Goal: Task Accomplishment & Management: Complete application form

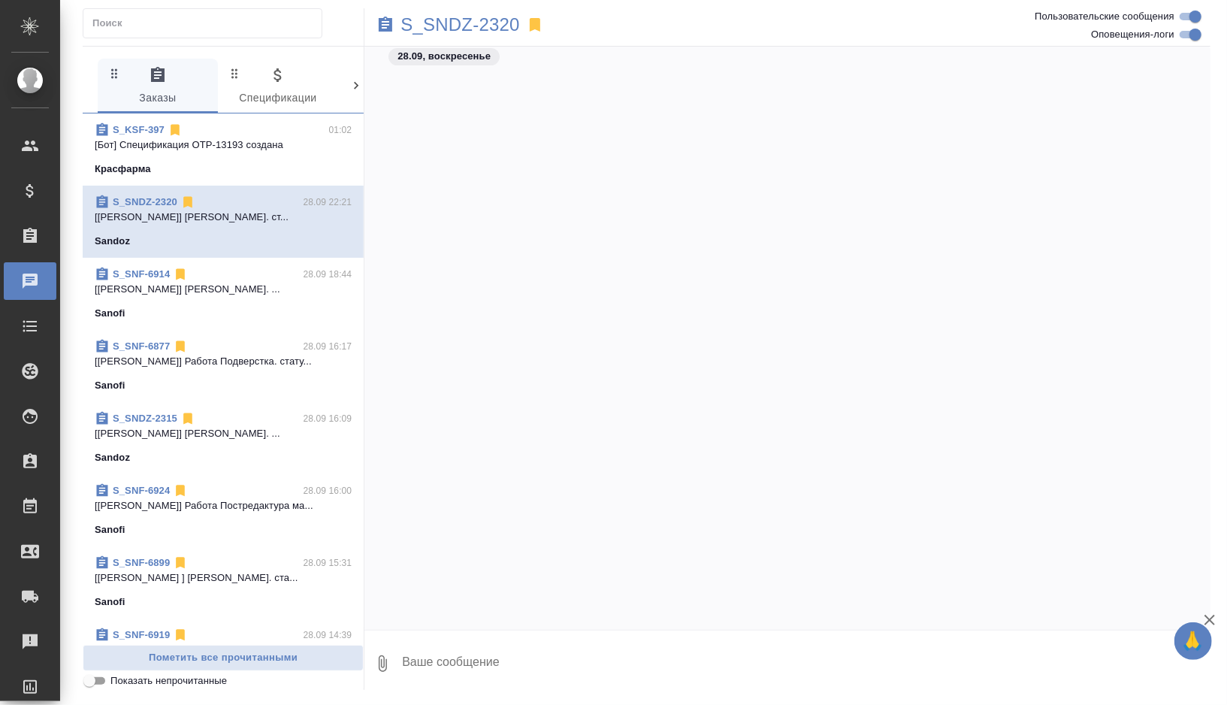
scroll to position [23926, 0]
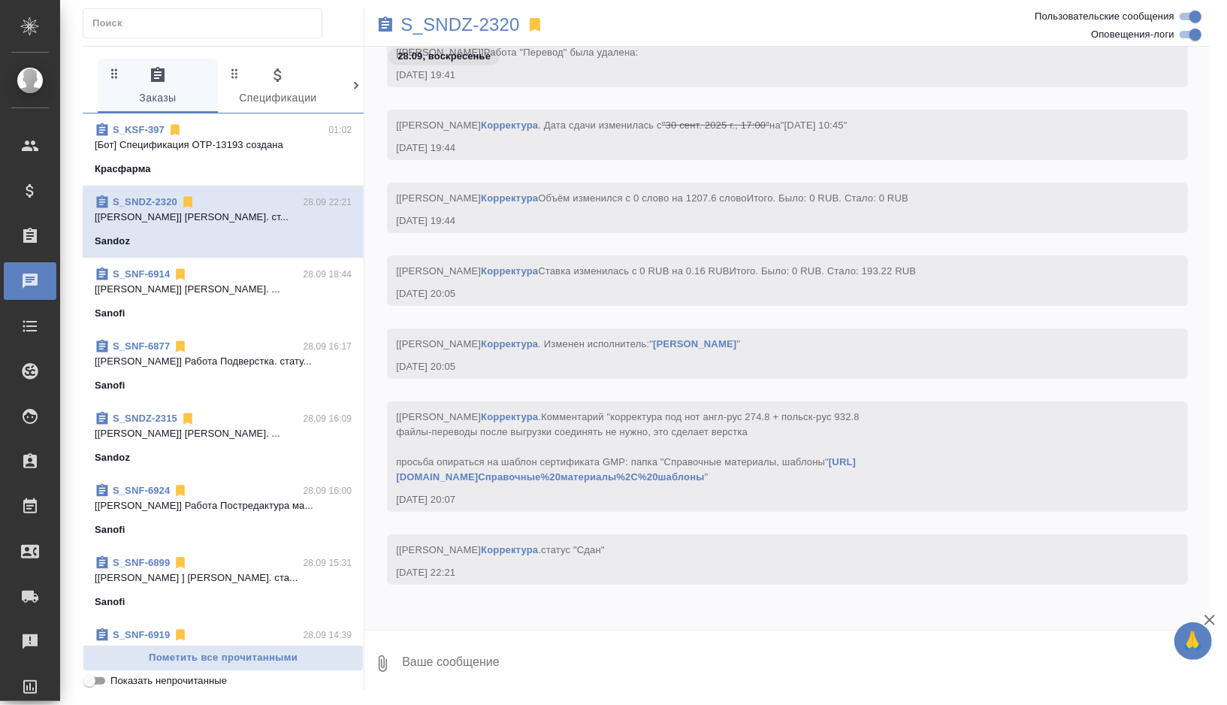
click at [260, 578] on p "[Лебедева Юлия ] Работа Корректура. ста..." at bounding box center [223, 577] width 257 height 15
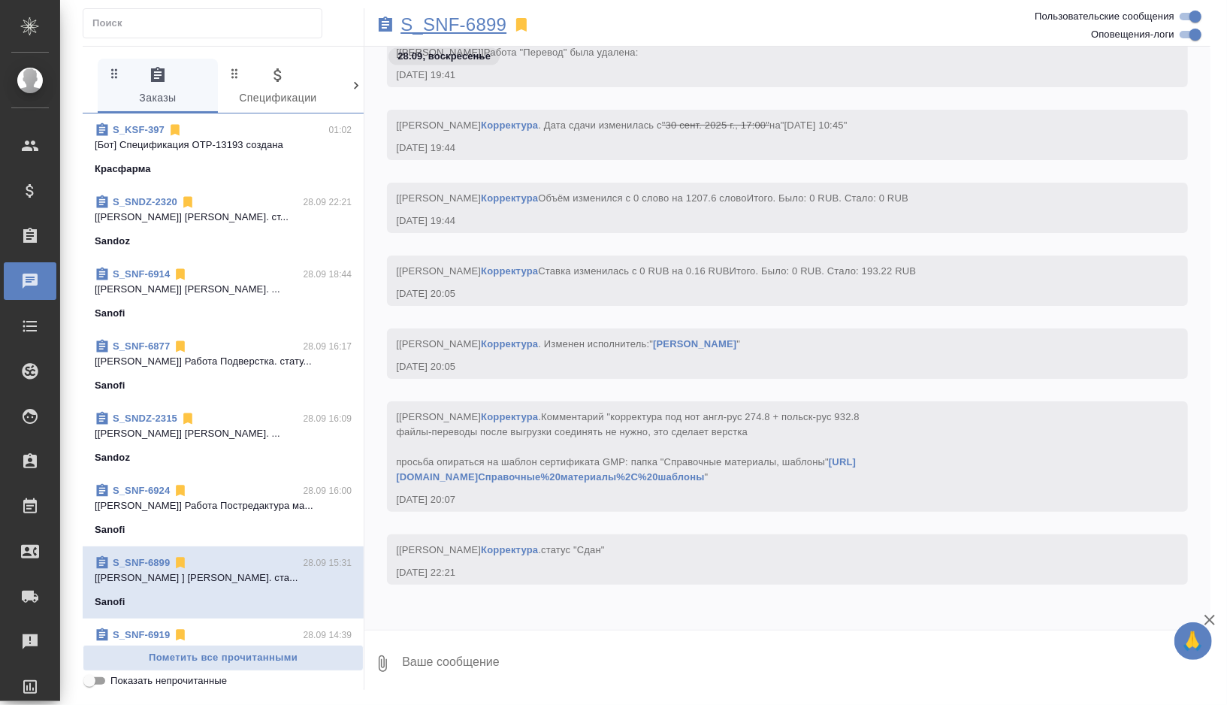
click at [497, 24] on p "S_SNF-6899" at bounding box center [453, 24] width 106 height 15
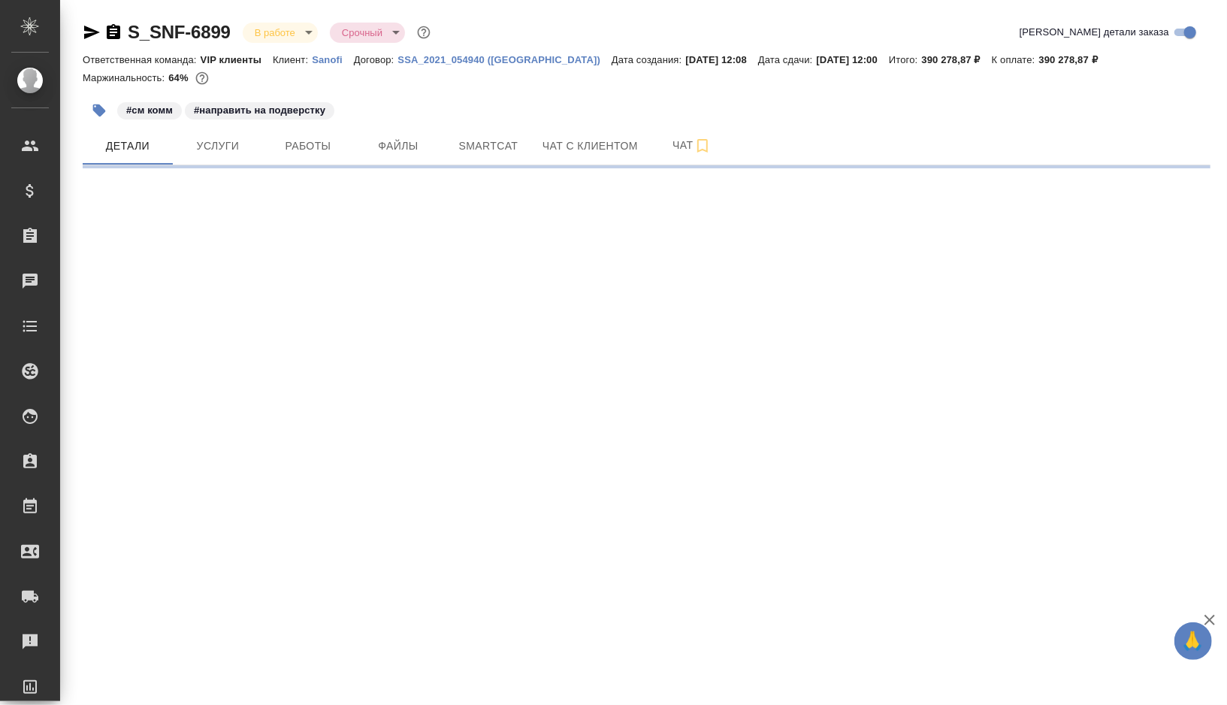
select select "RU"
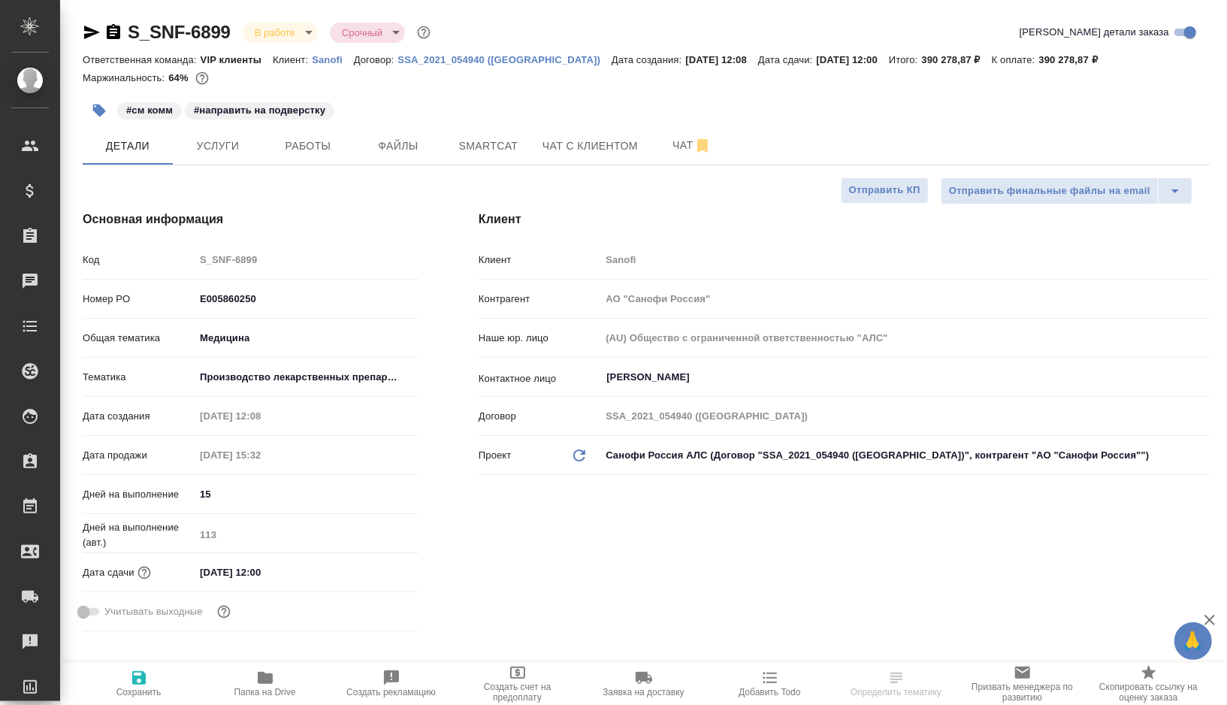
type textarea "x"
click at [339, 144] on span "Работы" at bounding box center [308, 146] width 72 height 19
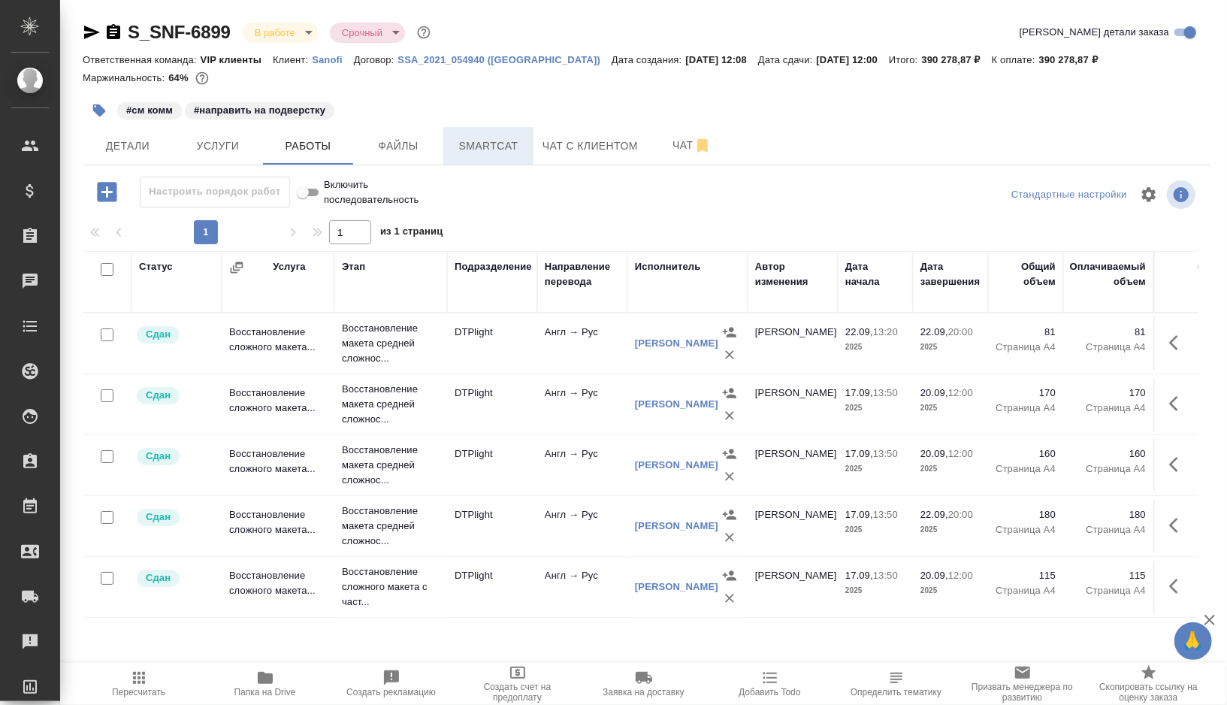
click at [504, 144] on span "Smartcat" at bounding box center [488, 146] width 72 height 19
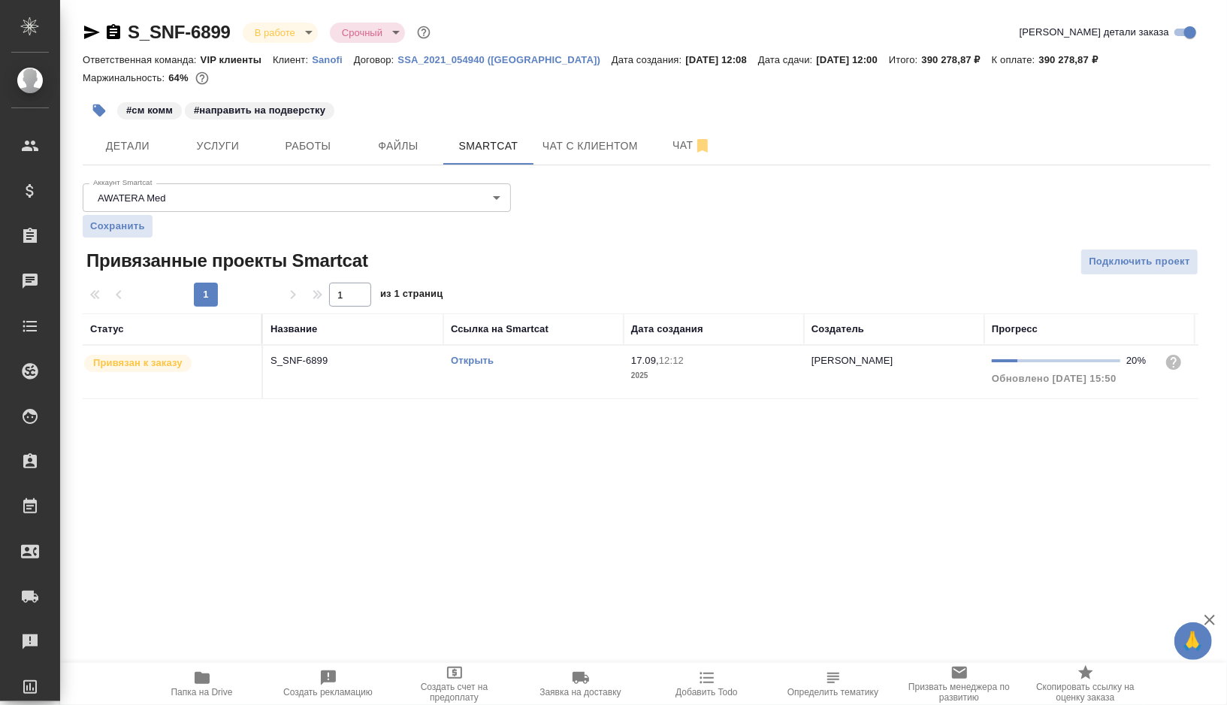
click at [479, 355] on link "Открыть" at bounding box center [472, 360] width 43 height 11
click at [309, 149] on span "Работы" at bounding box center [308, 146] width 72 height 19
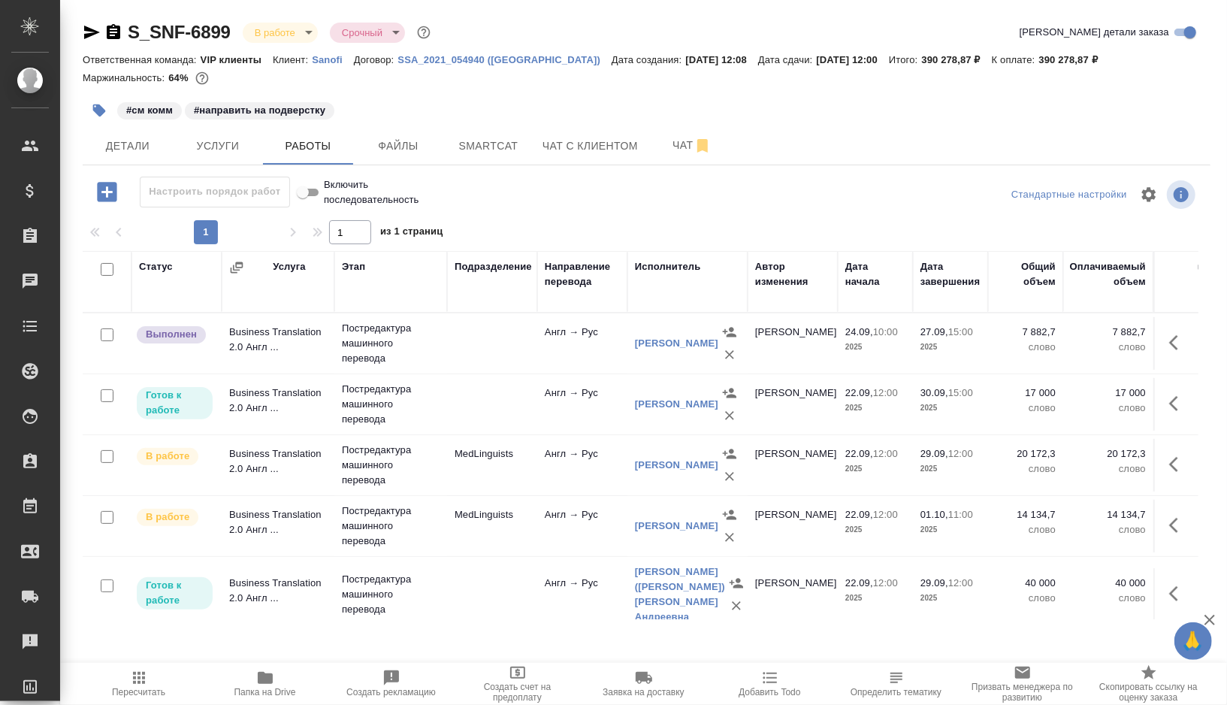
scroll to position [297, 0]
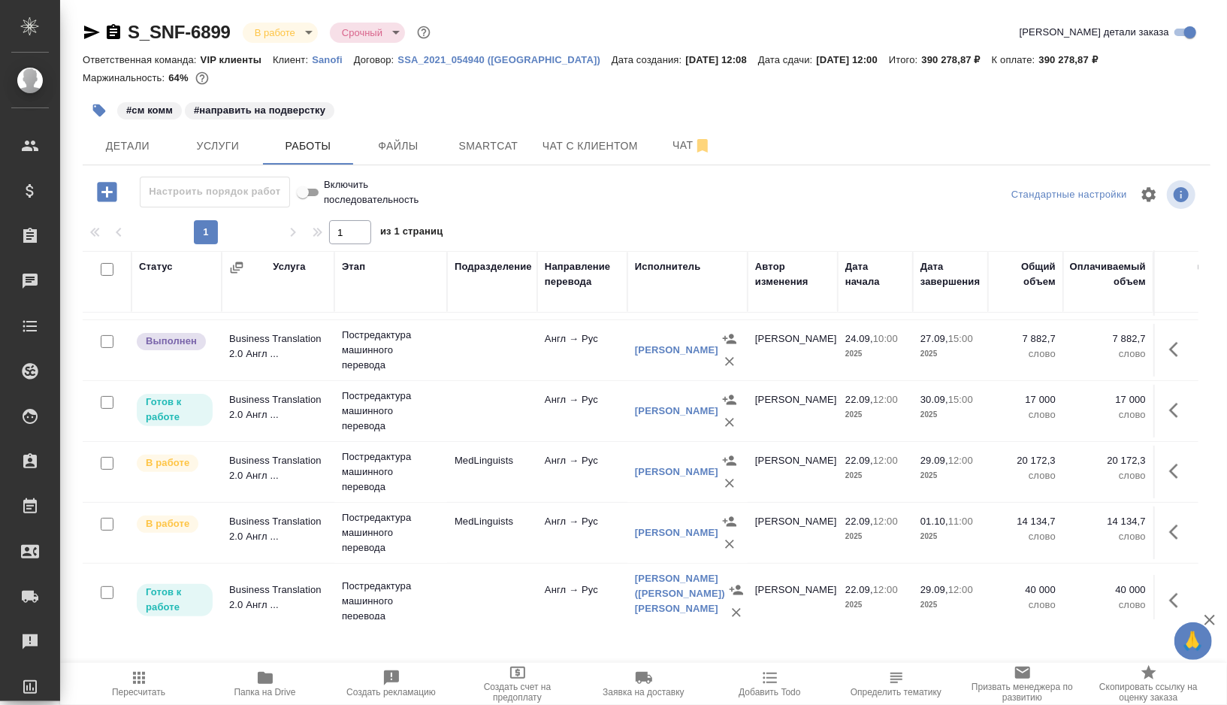
click at [484, 409] on td at bounding box center [492, 411] width 90 height 53
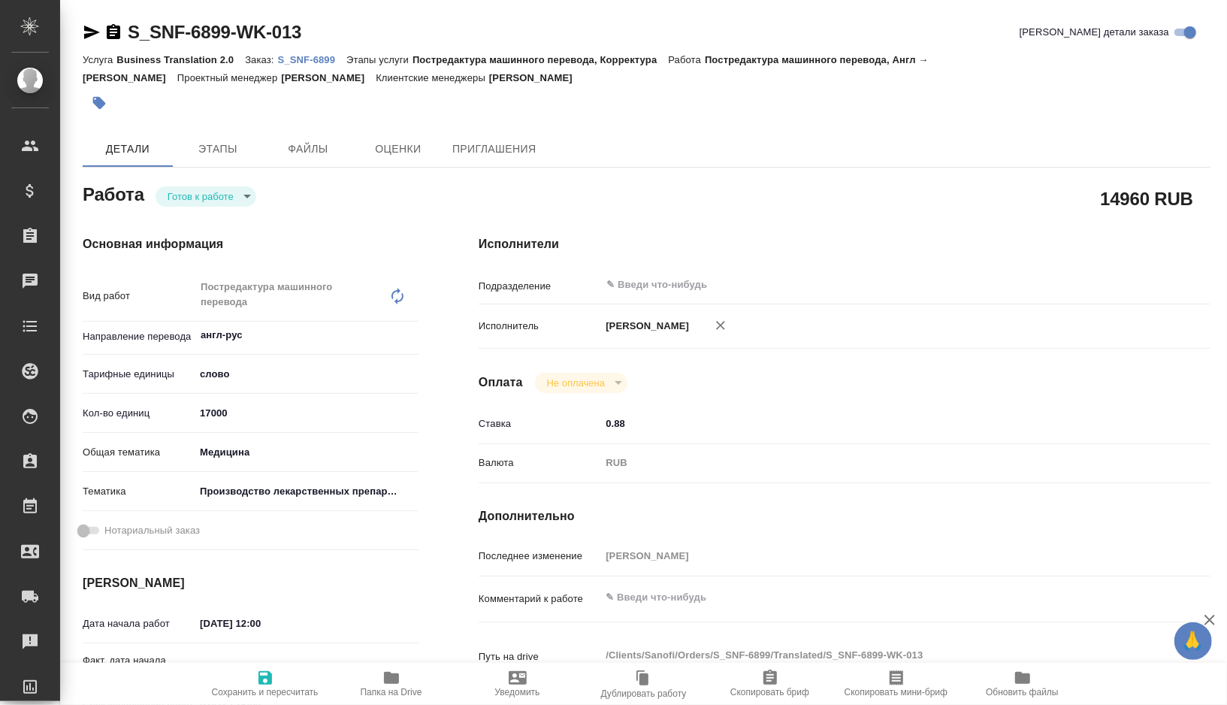
type textarea "x"
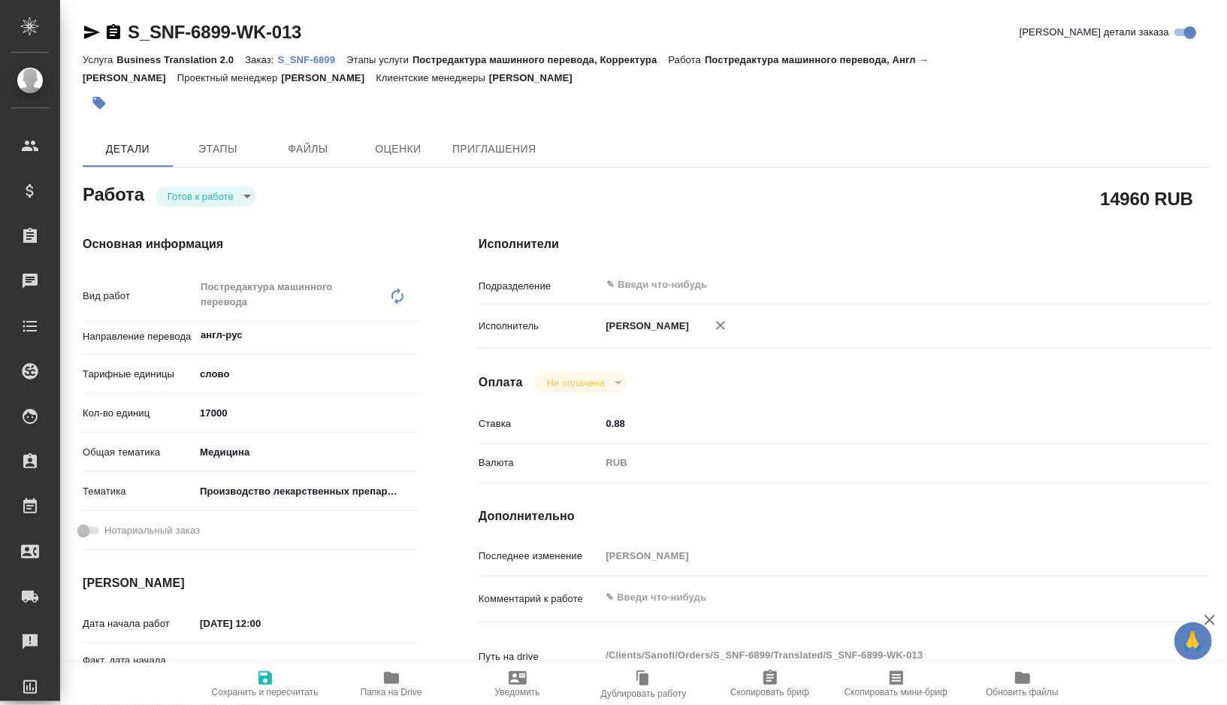
type textarea "x"
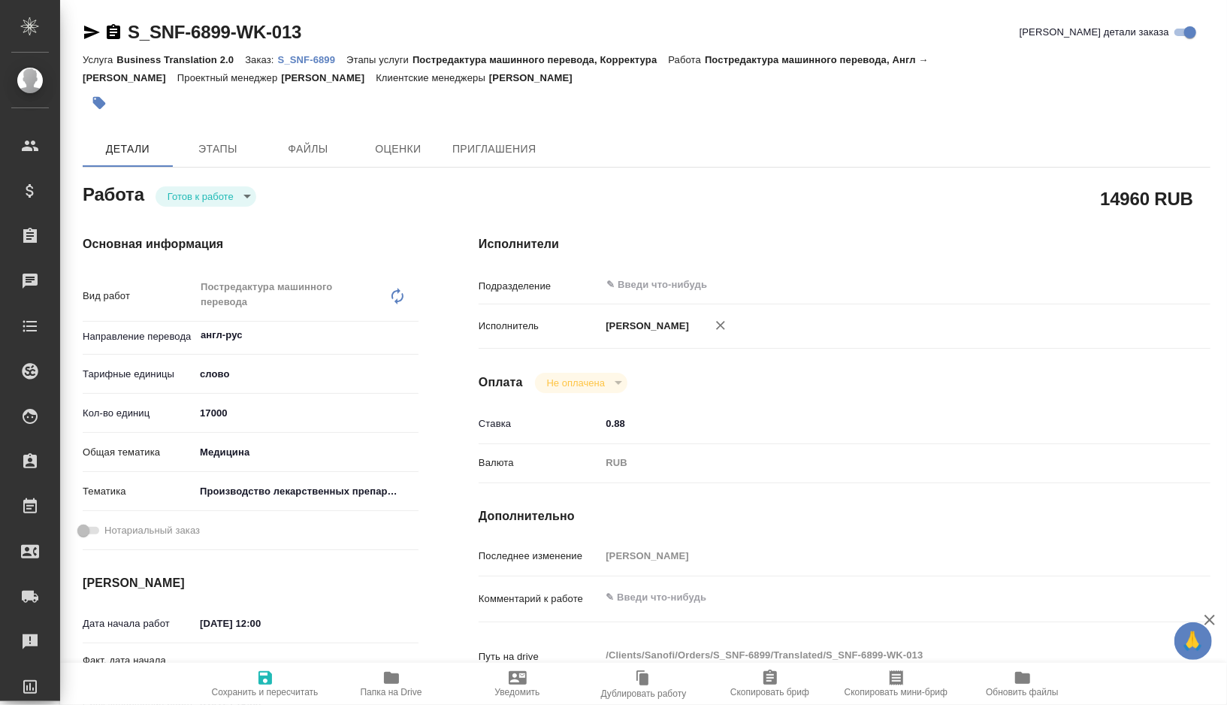
type textarea "x"
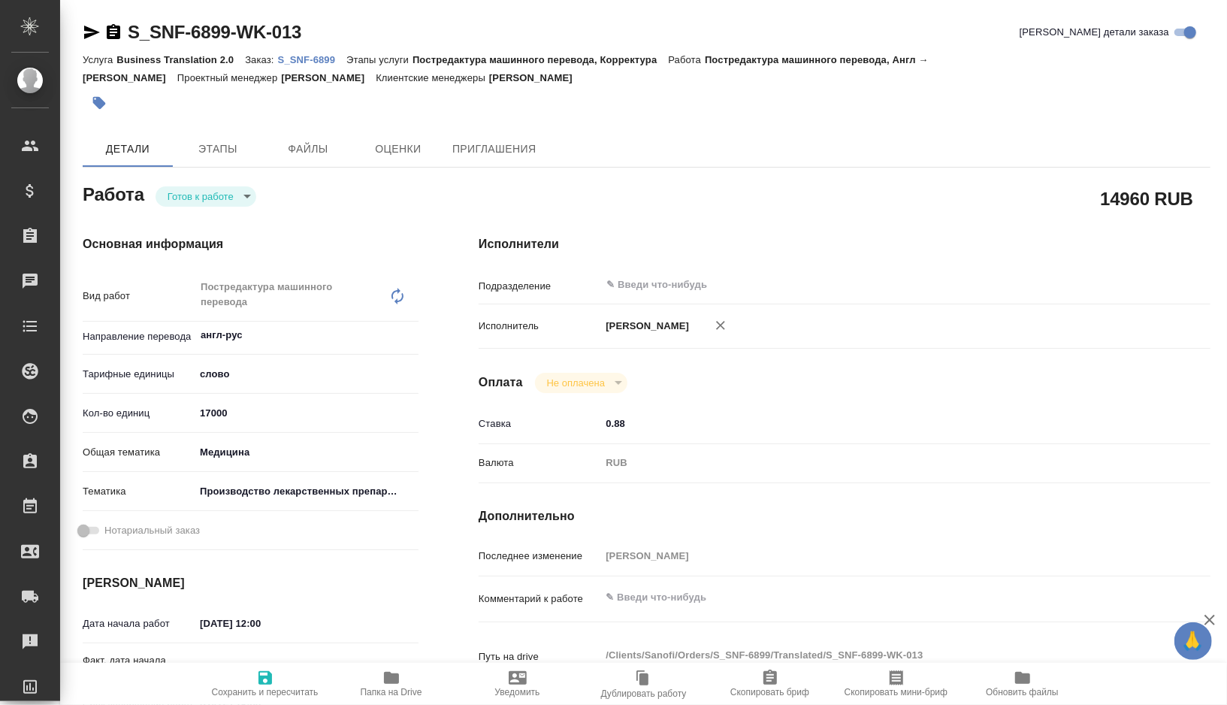
type textarea "x"
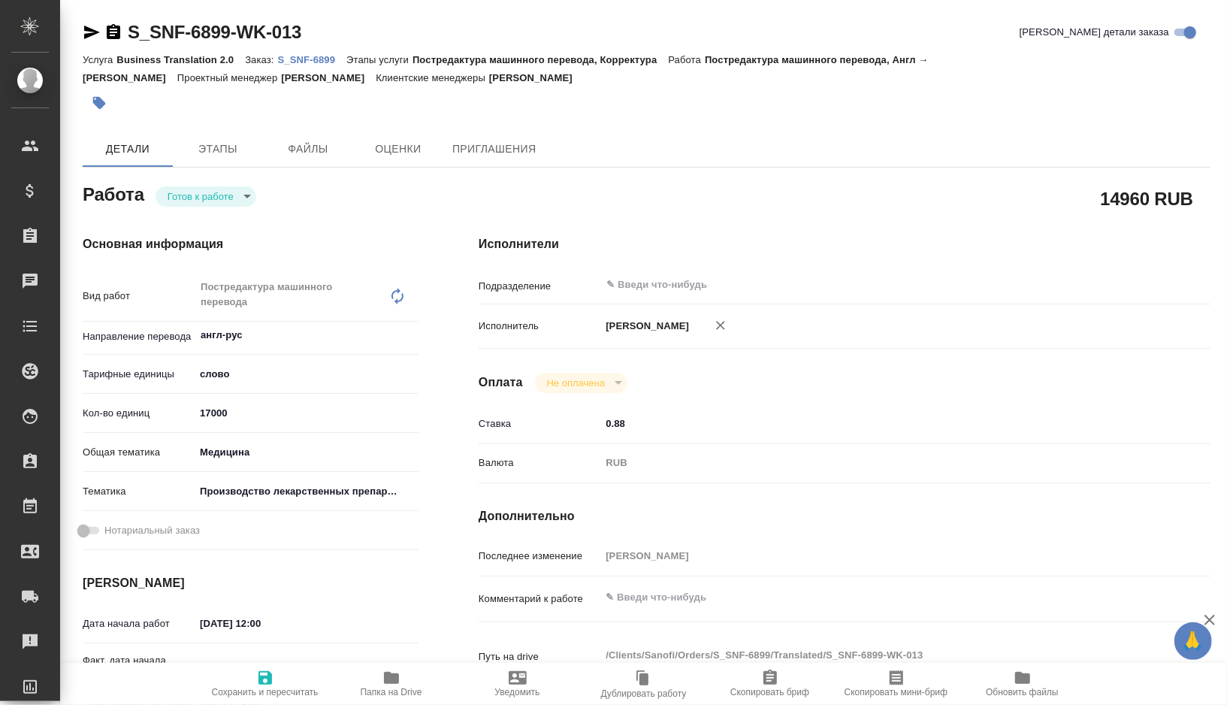
type textarea "x"
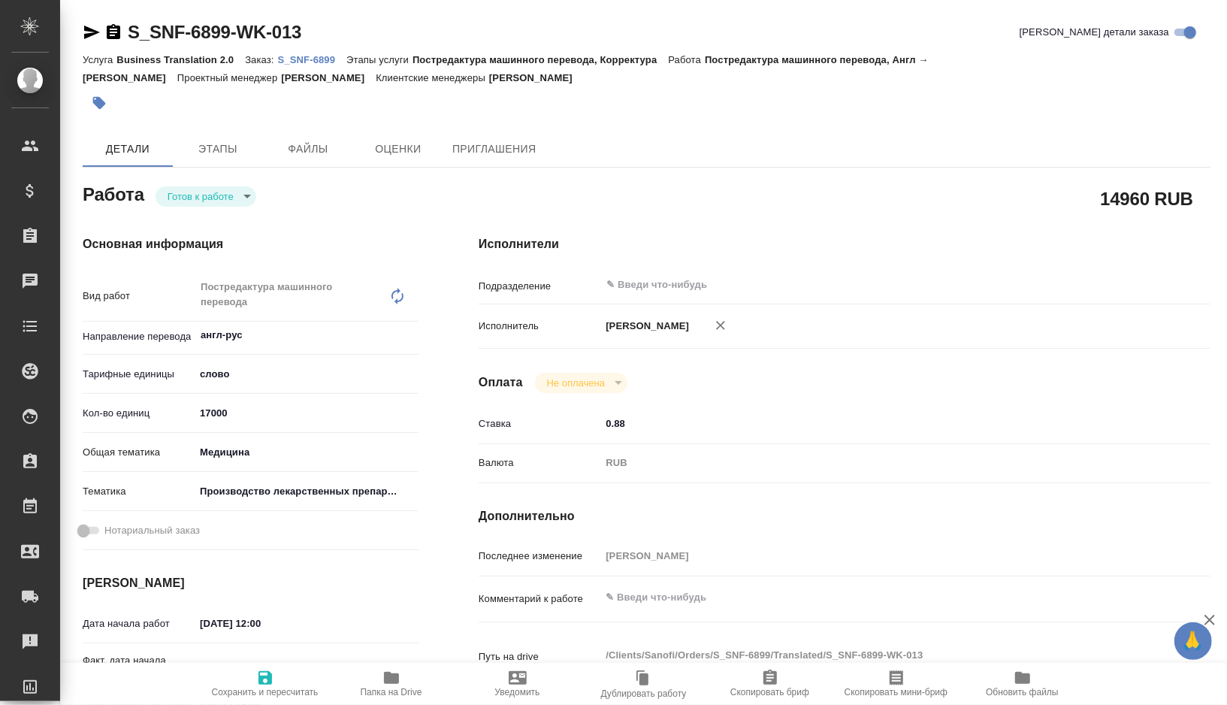
type textarea "x"
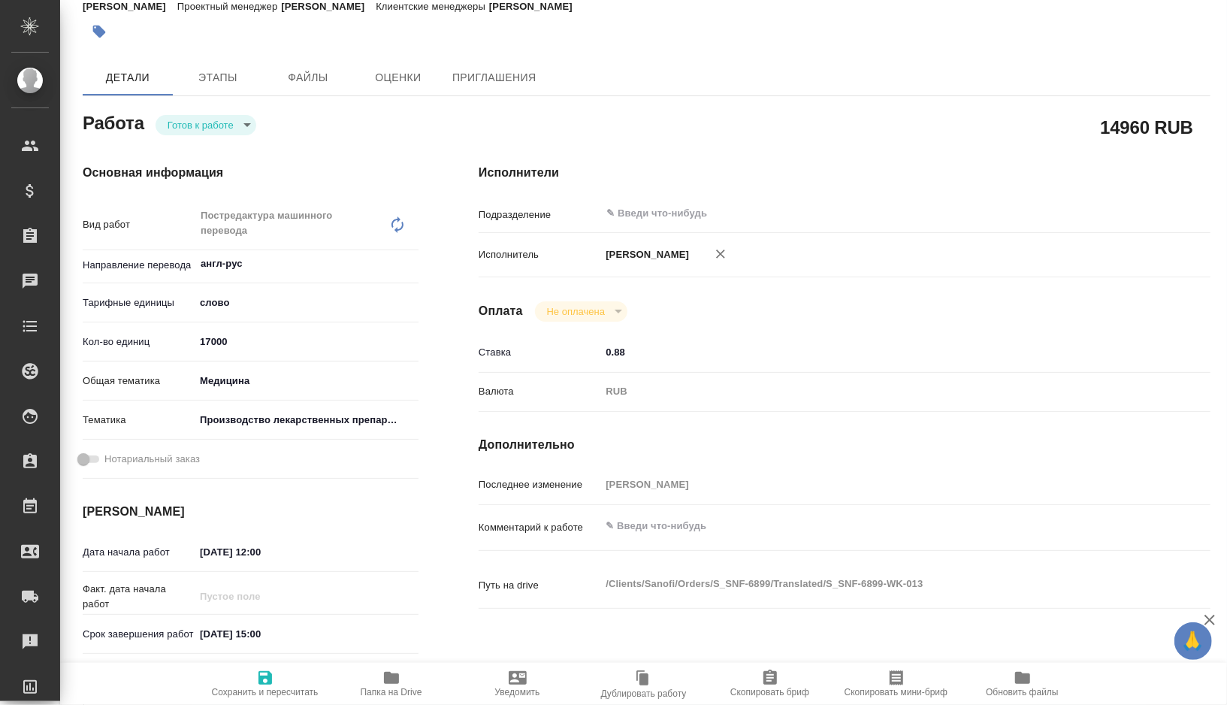
type textarea "x"
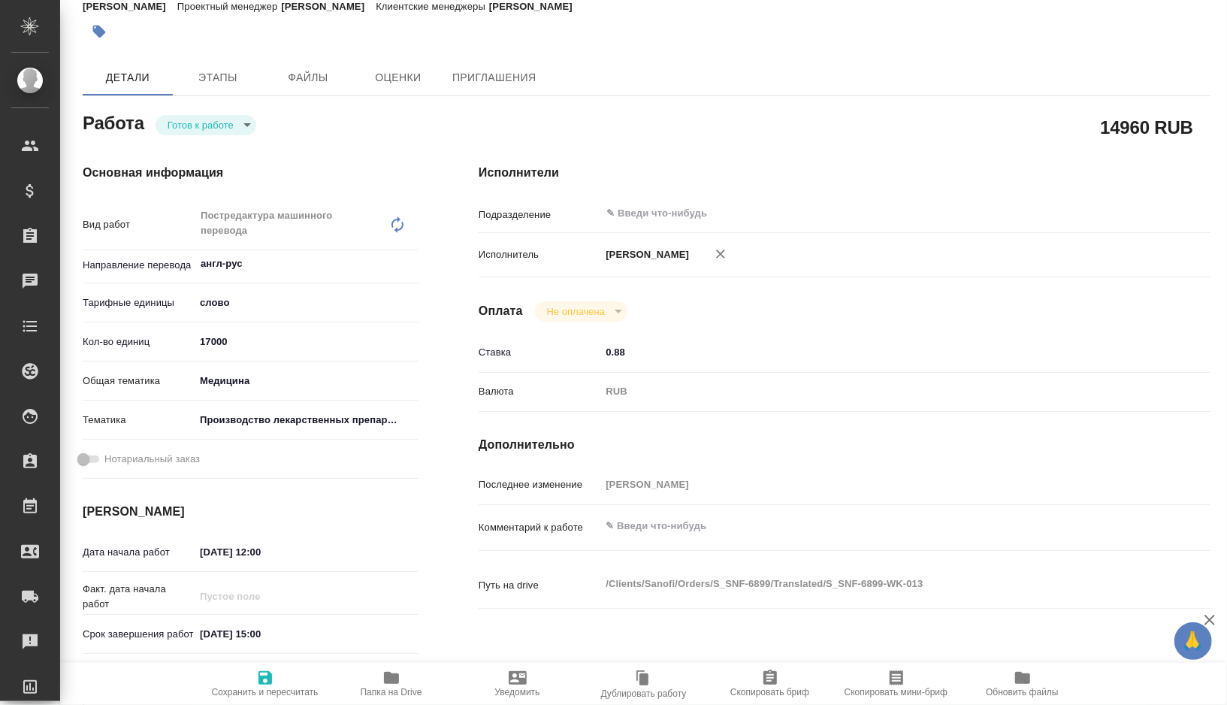
scroll to position [239, 0]
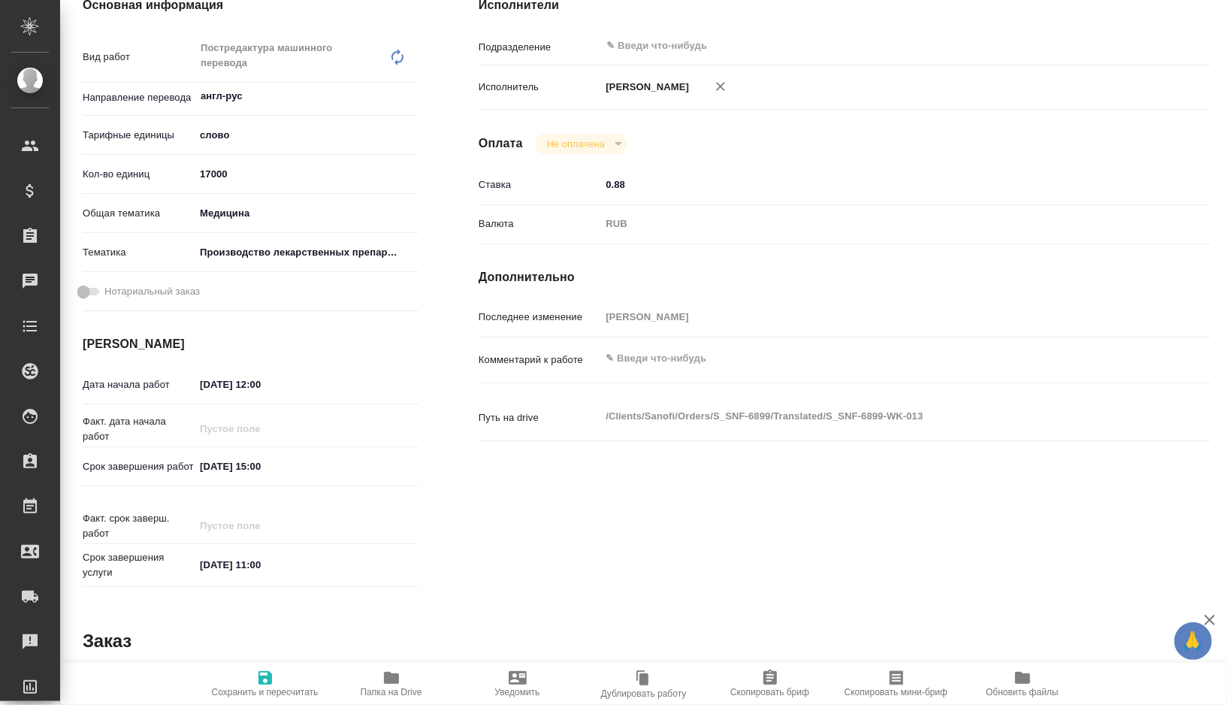
type textarea "x"
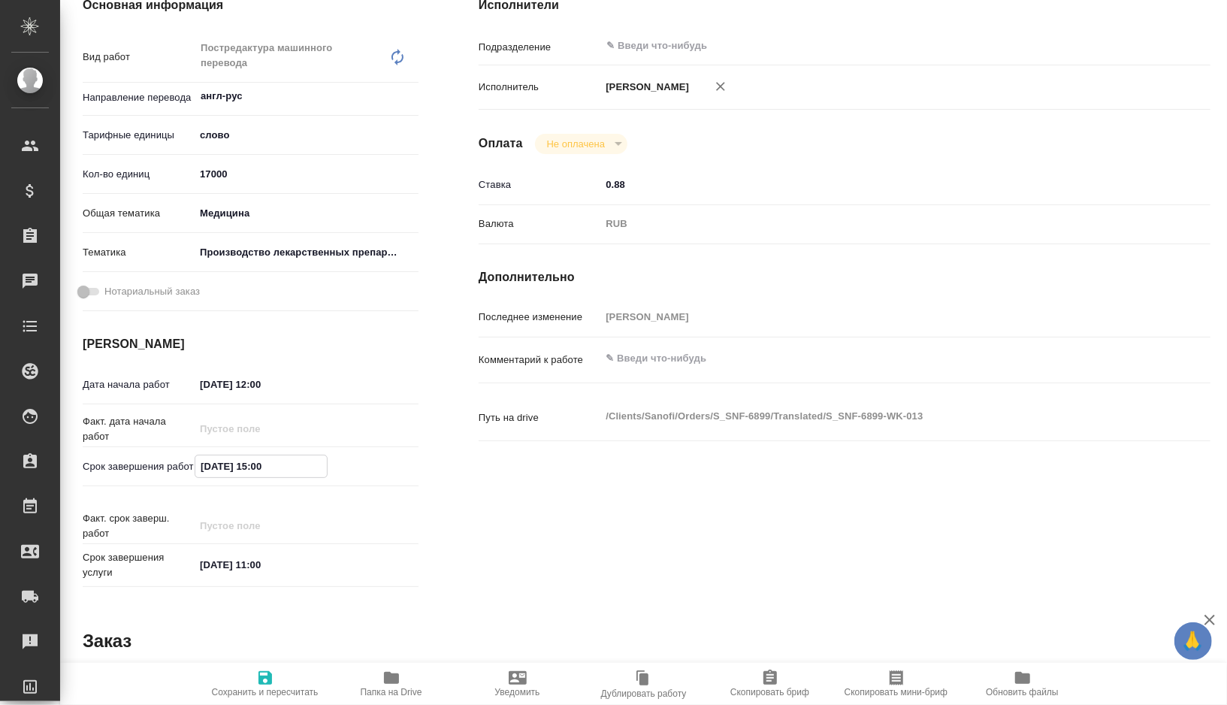
click at [224, 470] on input "30.09.2025 15:00" at bounding box center [260, 466] width 131 height 22
type textarea "x"
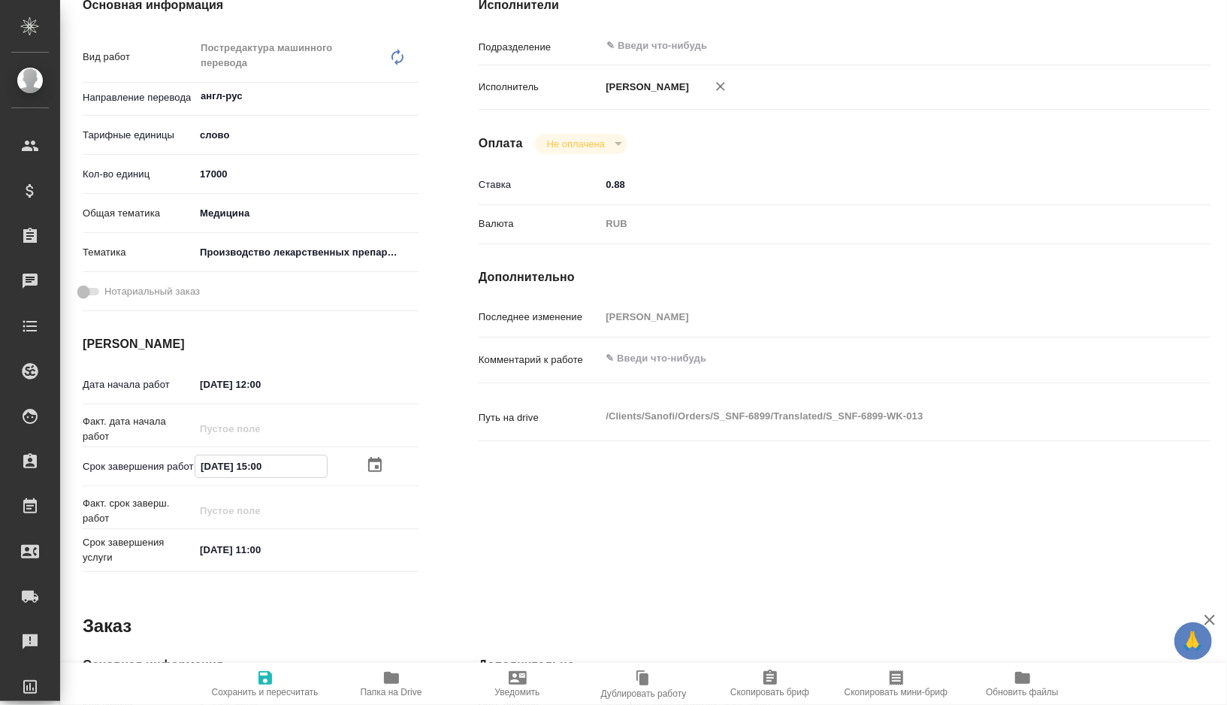
type textarea "x"
type input "30.02.0251 50:0_"
type textarea "x"
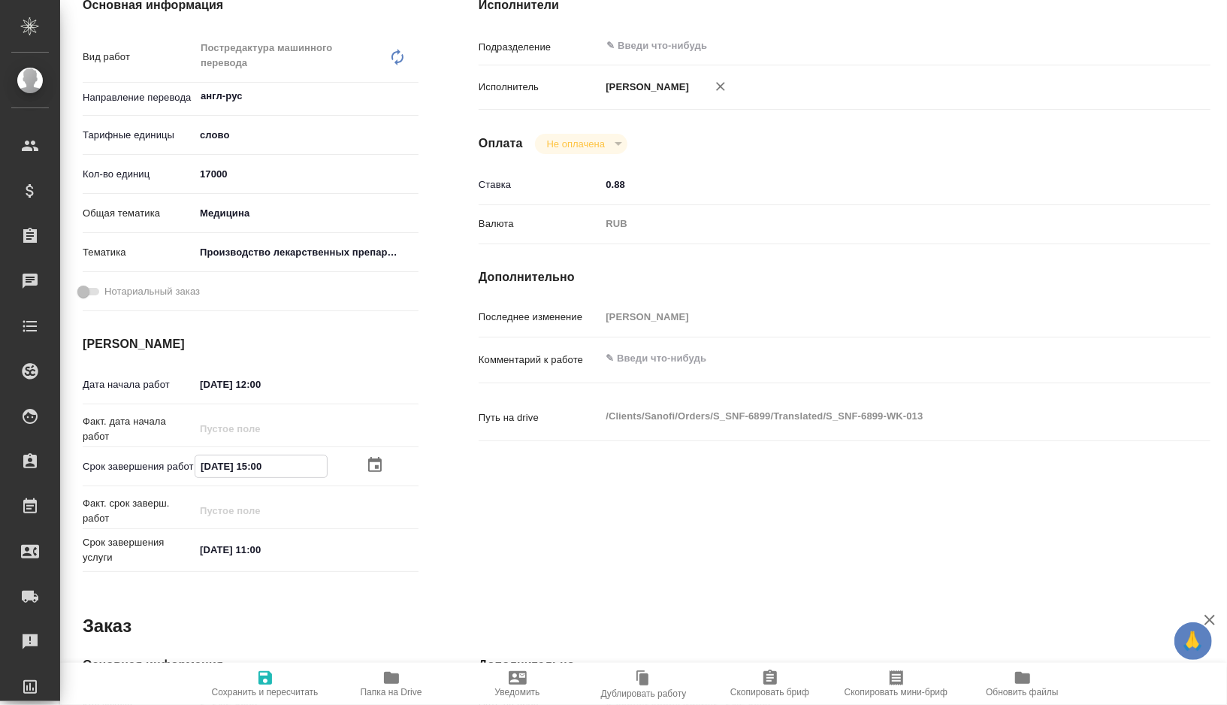
type textarea "x"
type input "30.20.2515 00:__"
type textarea "x"
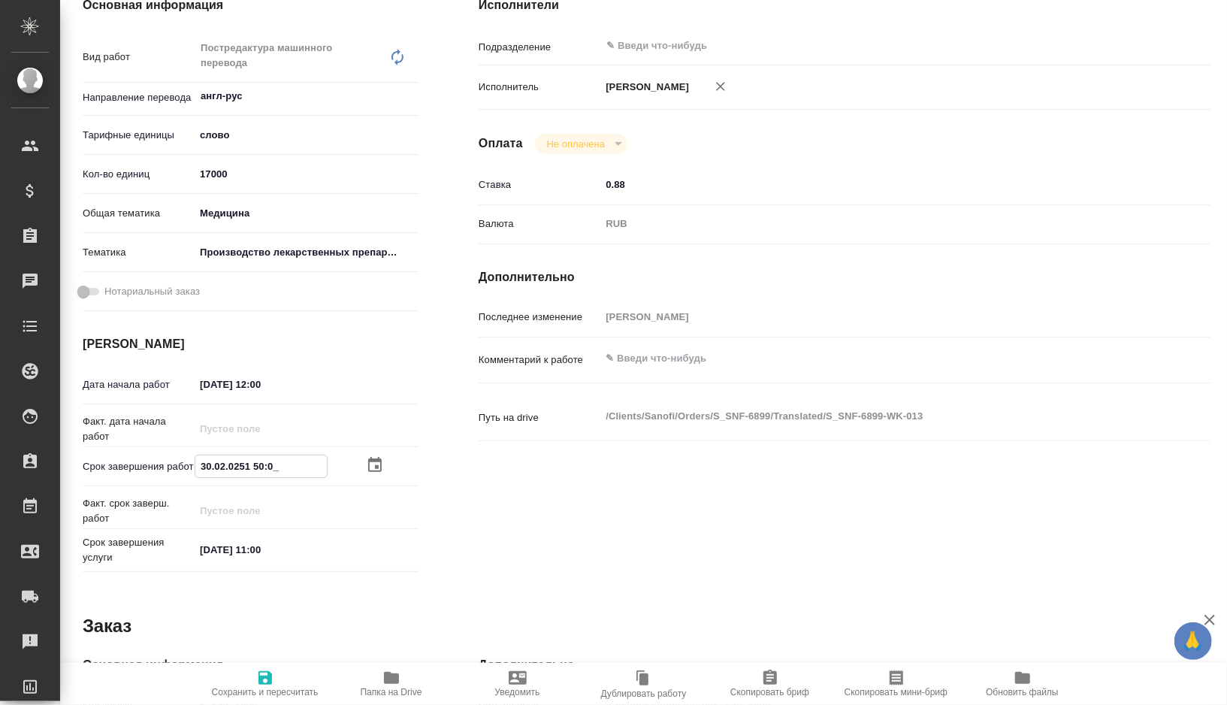
type textarea "x"
type input "30.12.0251 50:0_"
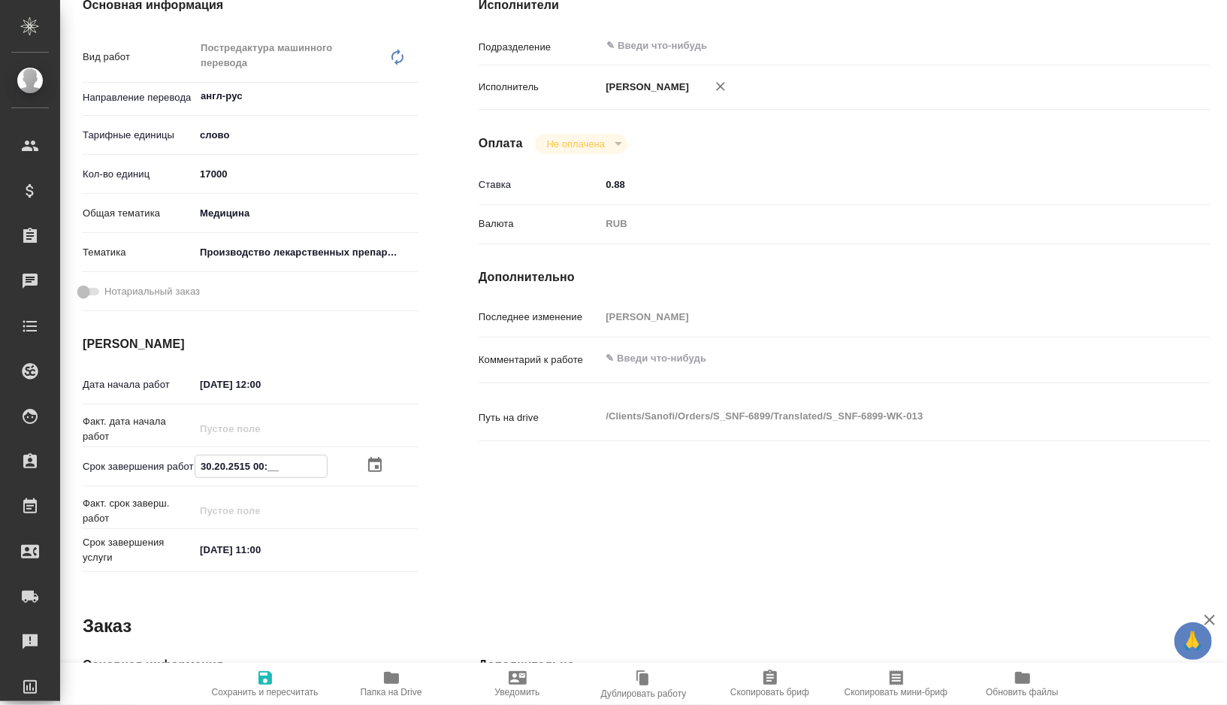
type textarea "x"
type input "30.10.2025 15:00"
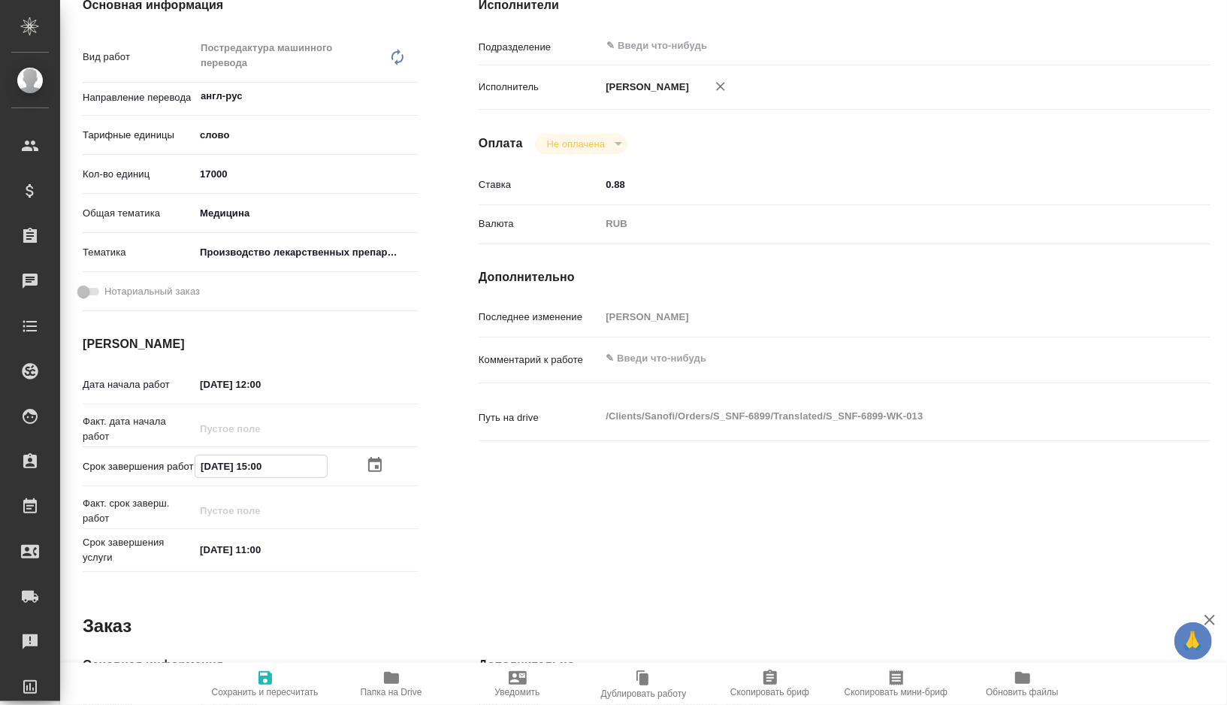
type textarea "x"
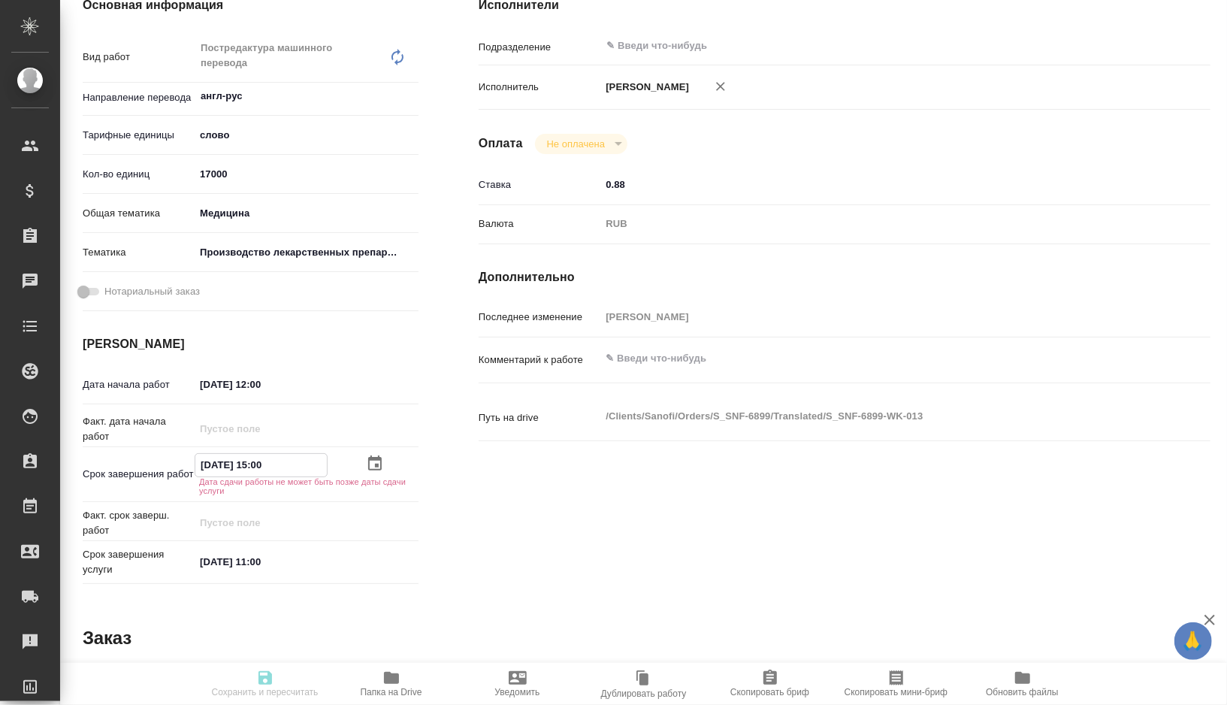
click at [263, 463] on input "30.10.2025 15:00" at bounding box center [260, 465] width 131 height 22
type textarea "x"
type input "30.10.2025 10:0_"
type textarea "x"
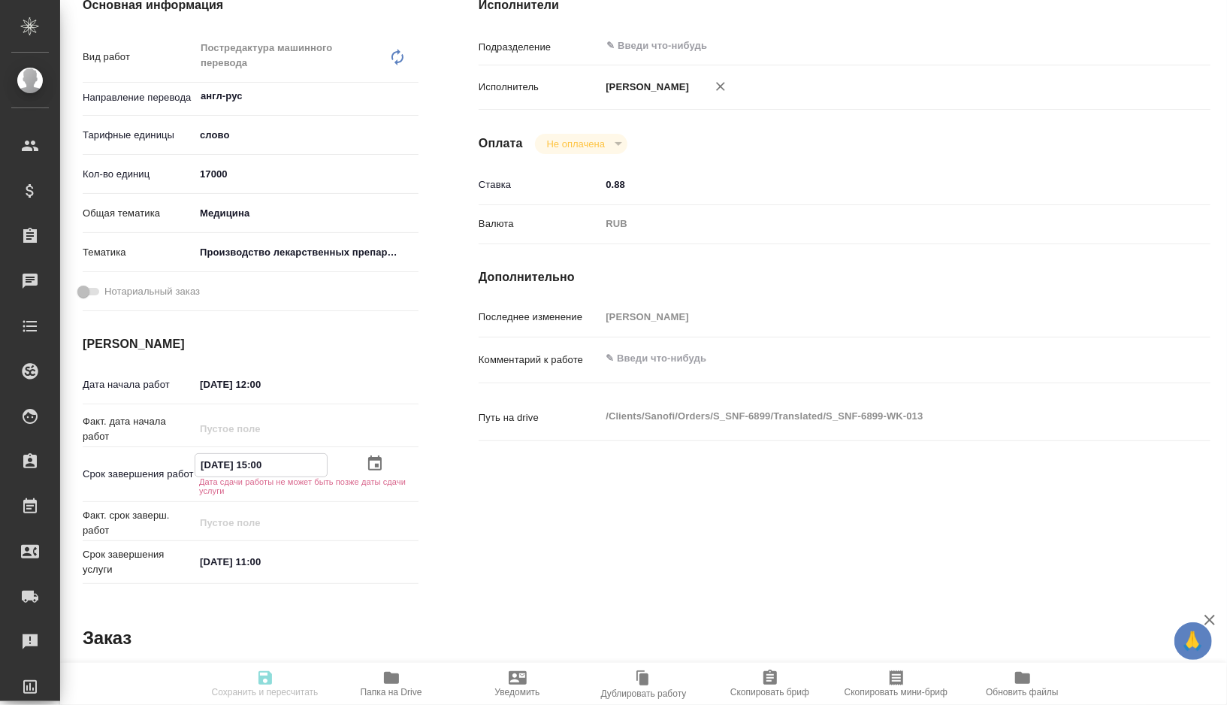
type textarea "x"
type input "30.10.2025 11:00"
type textarea "x"
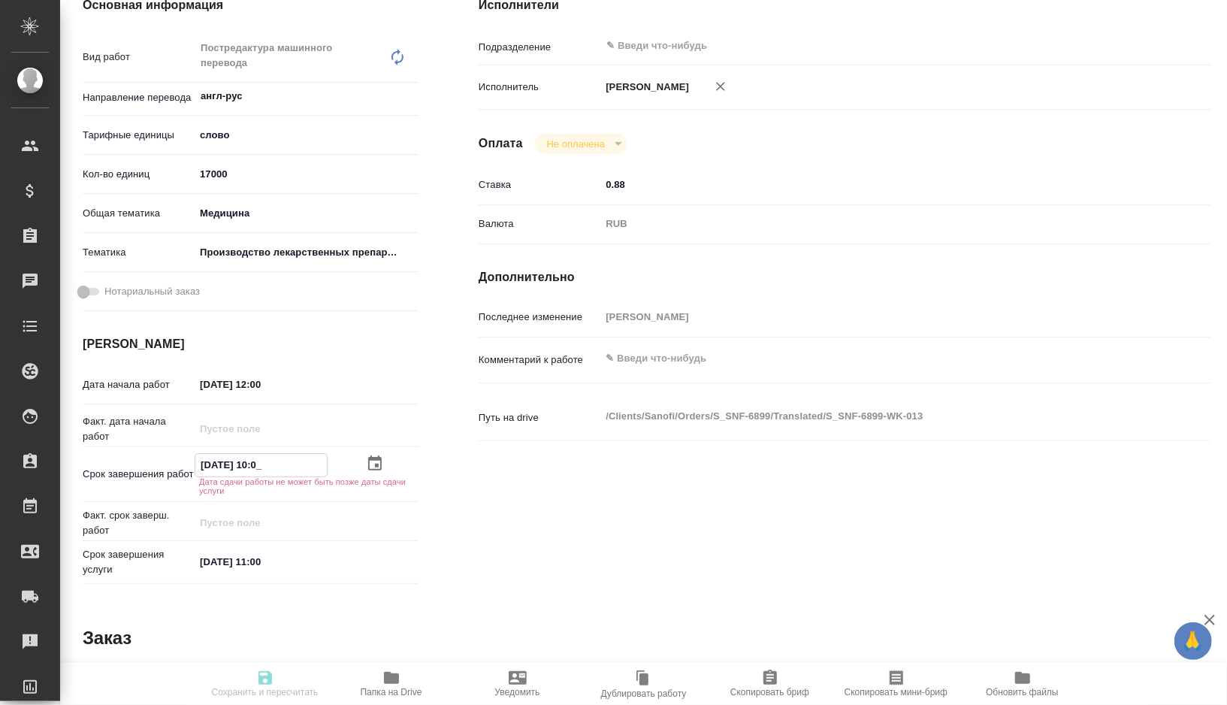
type textarea "x"
click at [207, 465] on input "30.10.2025 11:00" at bounding box center [260, 465] width 131 height 22
type input "31.02.0251 10:0_"
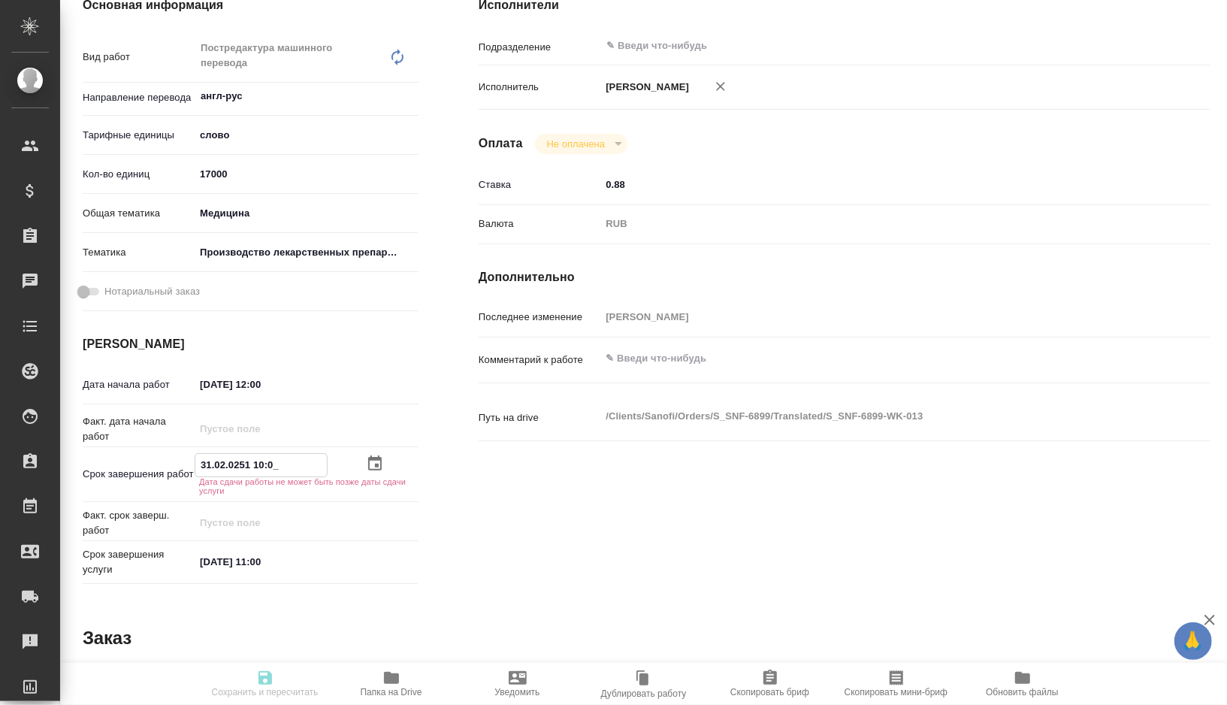
type textarea "x"
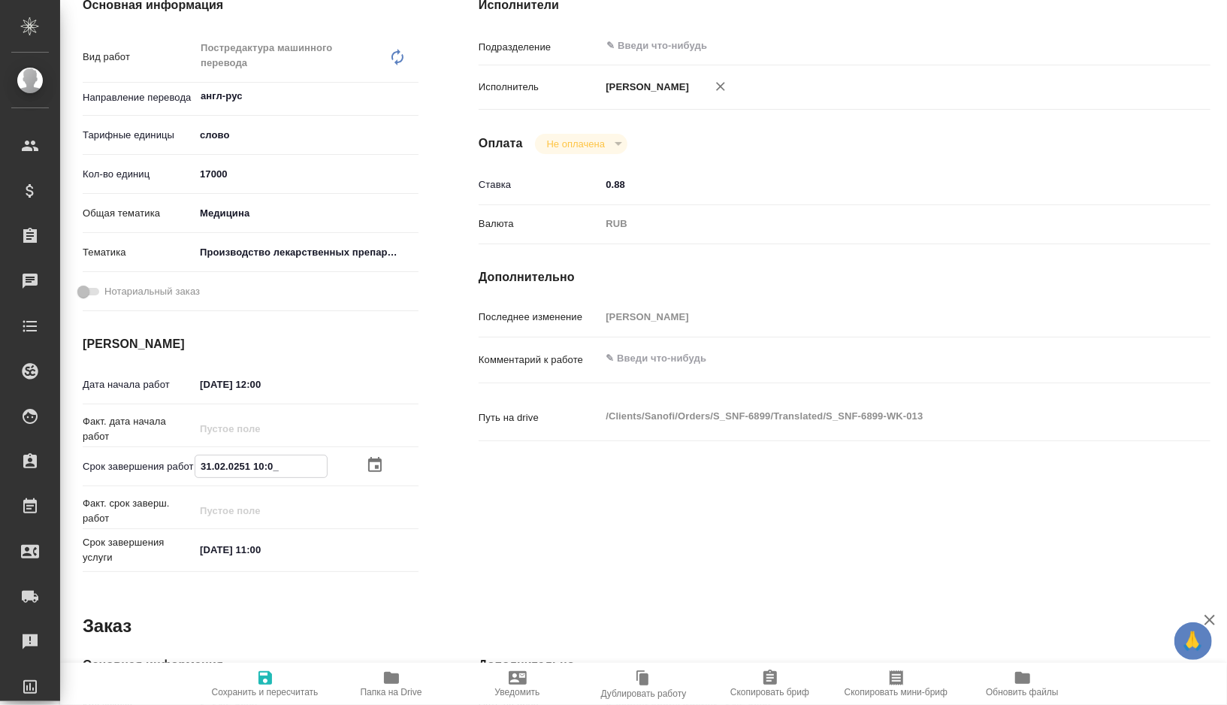
type input "10.20.2511 00:__"
type textarea "x"
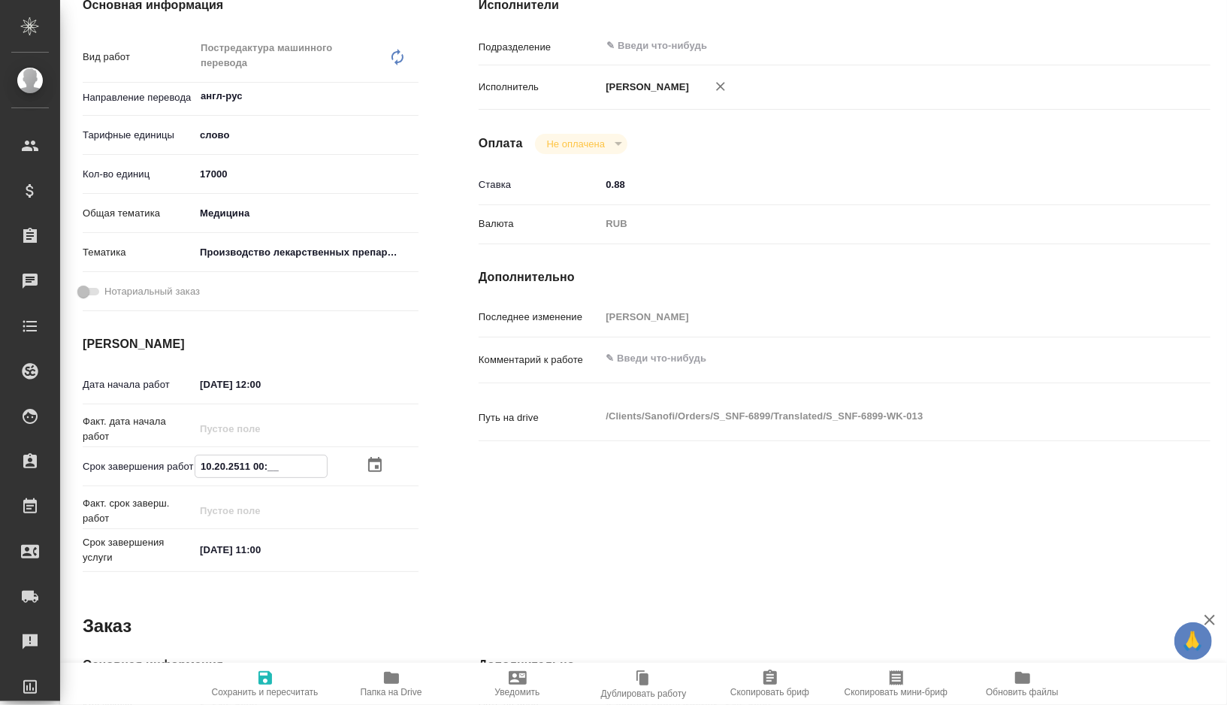
type textarea "x"
type input "01.02.0251 10:0_"
type textarea "x"
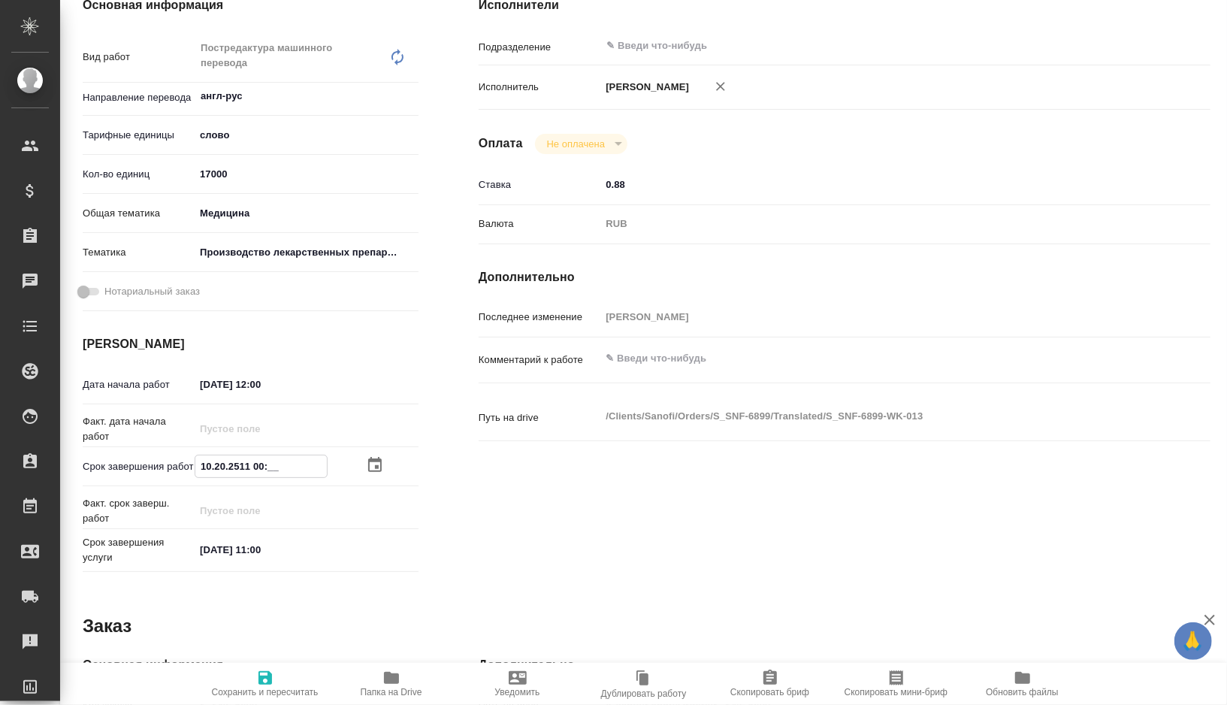
type textarea "x"
type input "01.10.2025 11:00"
type textarea "x"
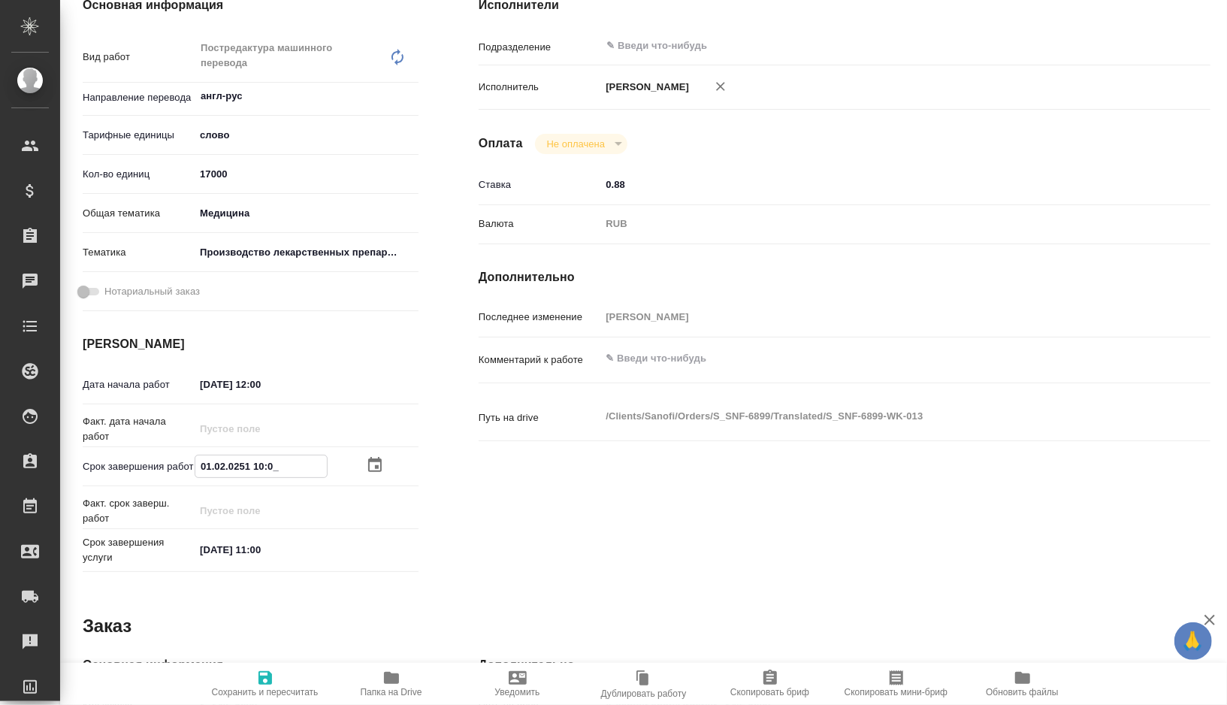
type textarea "x"
type input "01.10.2025 11:00"
click at [266, 687] on span "Сохранить и пересчитать" at bounding box center [265, 692] width 107 height 11
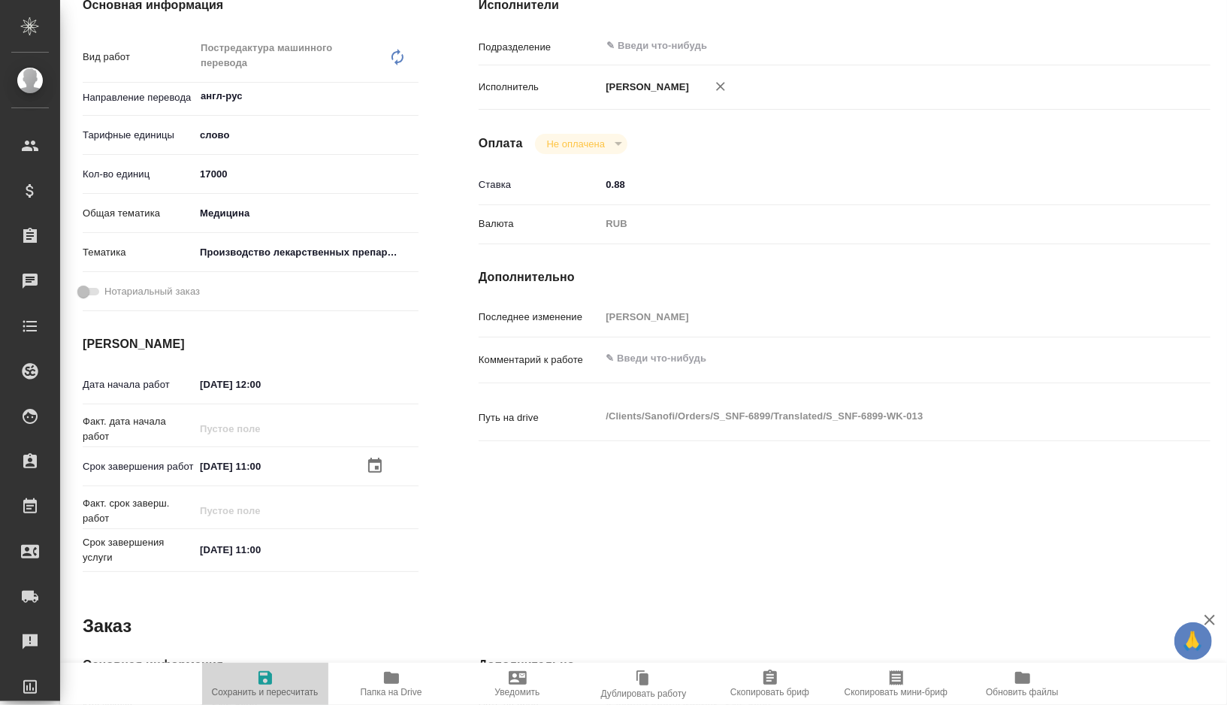
type textarea "x"
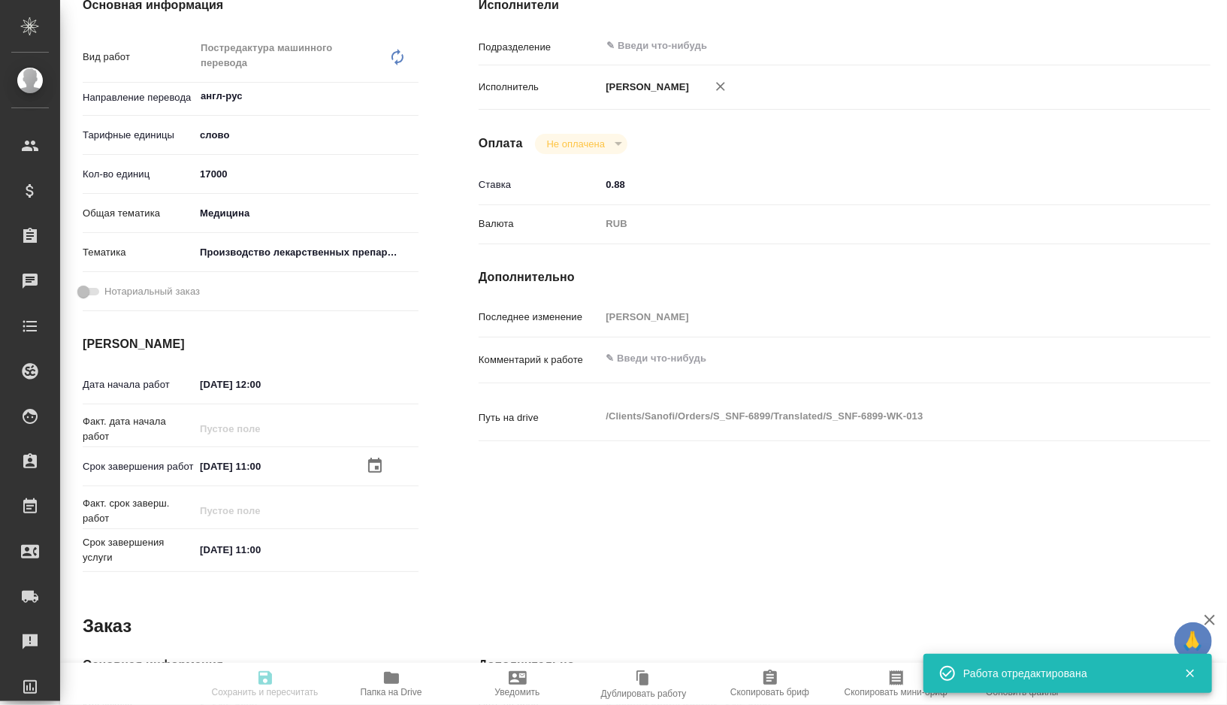
type textarea "x"
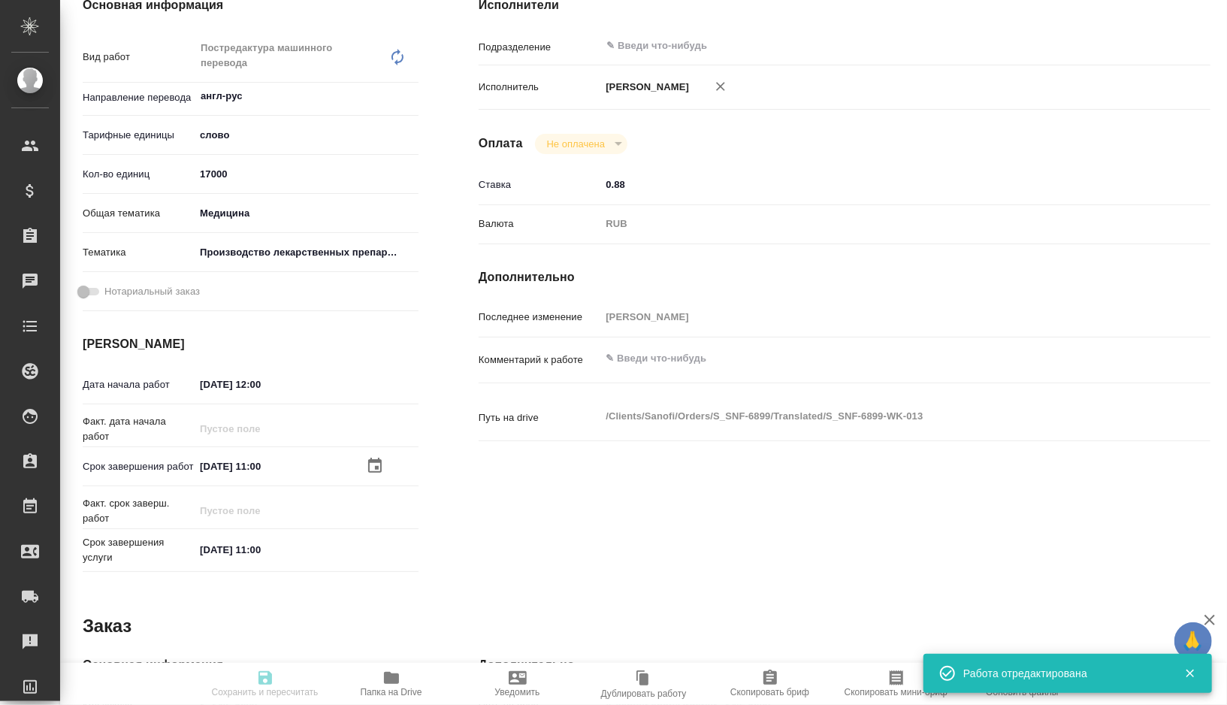
type textarea "x"
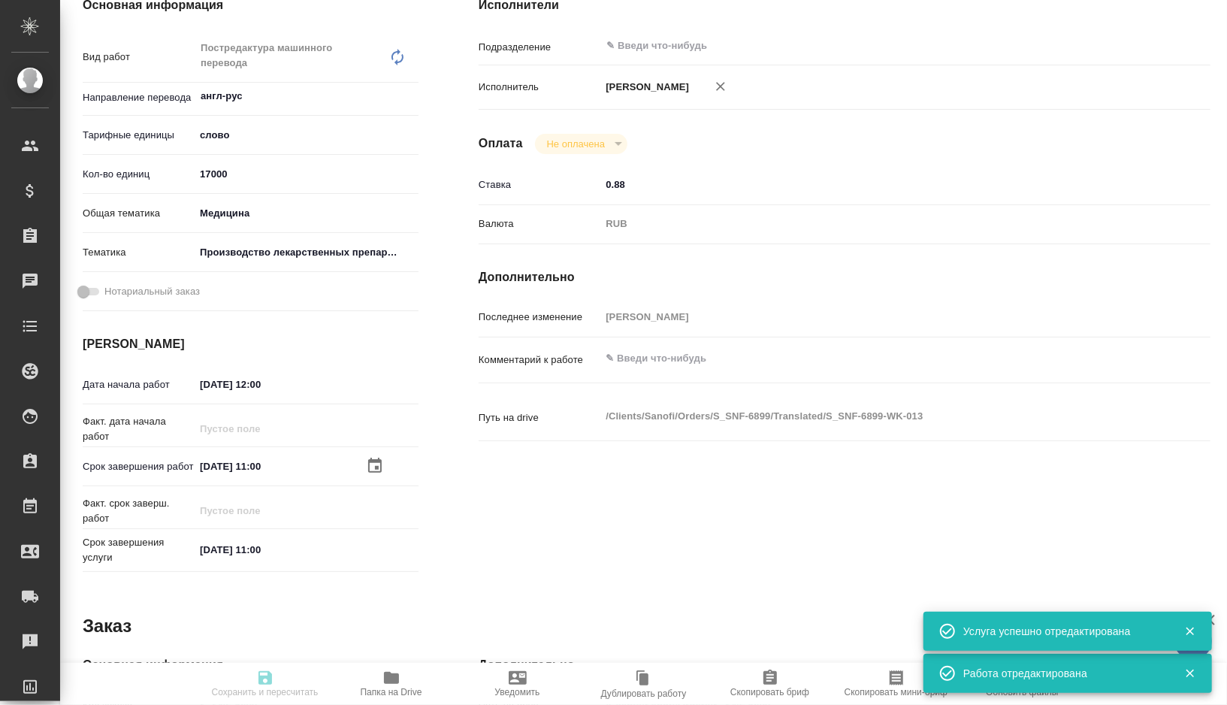
type input "readyForWork"
type textarea "Постредактура машинного перевода"
type textarea "x"
type input "англ-рус"
type input "5a8b1489cc6b4906c91bfd90"
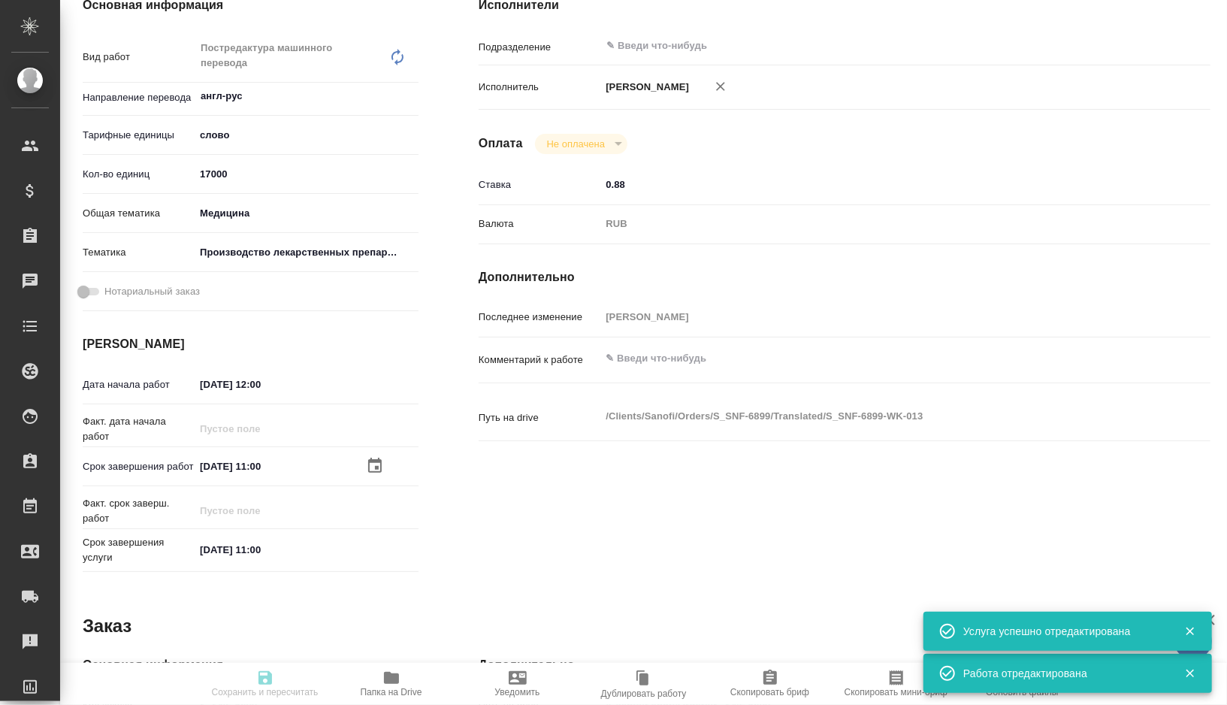
type input "17000"
type input "med"
type input "614982fec5ecbb70f805293f"
type input "22.09.2025 12:00"
type input "01.10.2025 11:00"
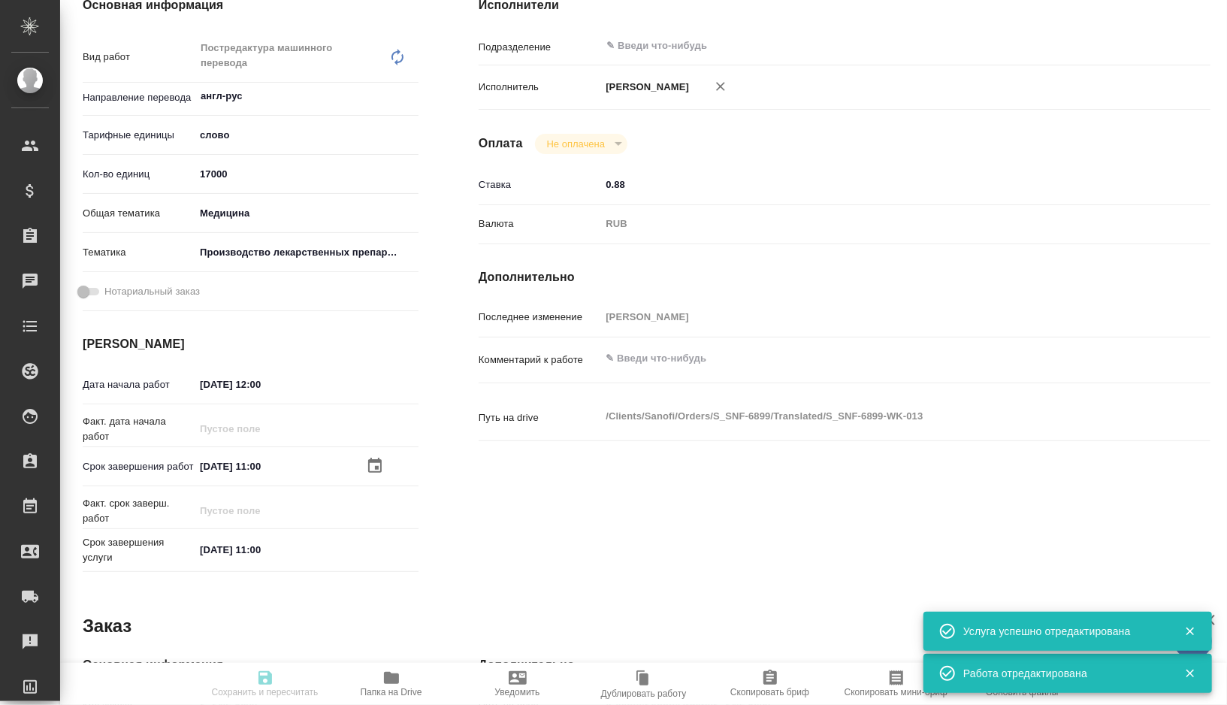
type input "01.10.2025 11:00"
type input "notPayed"
type input "0.88"
type input "RUB"
type input "Горшкова Валентина"
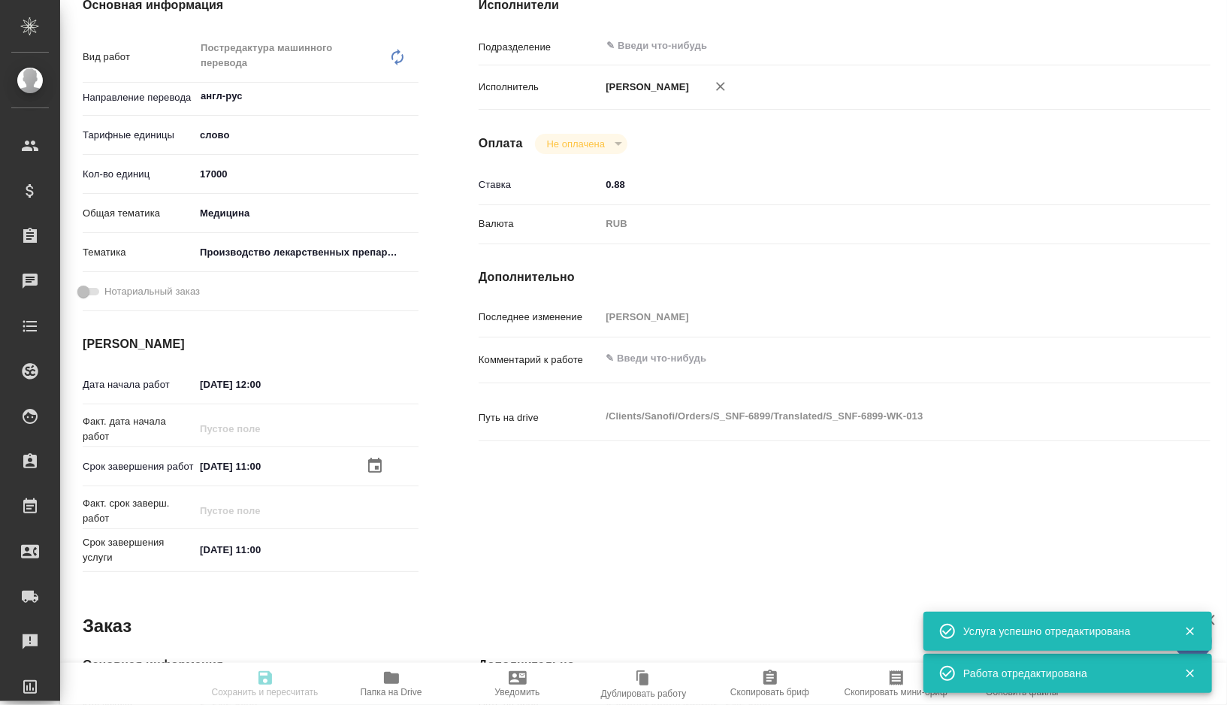
type textarea "x"
type textarea "/Clients/Sanofi/Orders/S_SNF-6899/Translated/S_SNF-6899-WK-013"
type textarea "x"
type input "S_SNF-6899"
type input "E005860250"
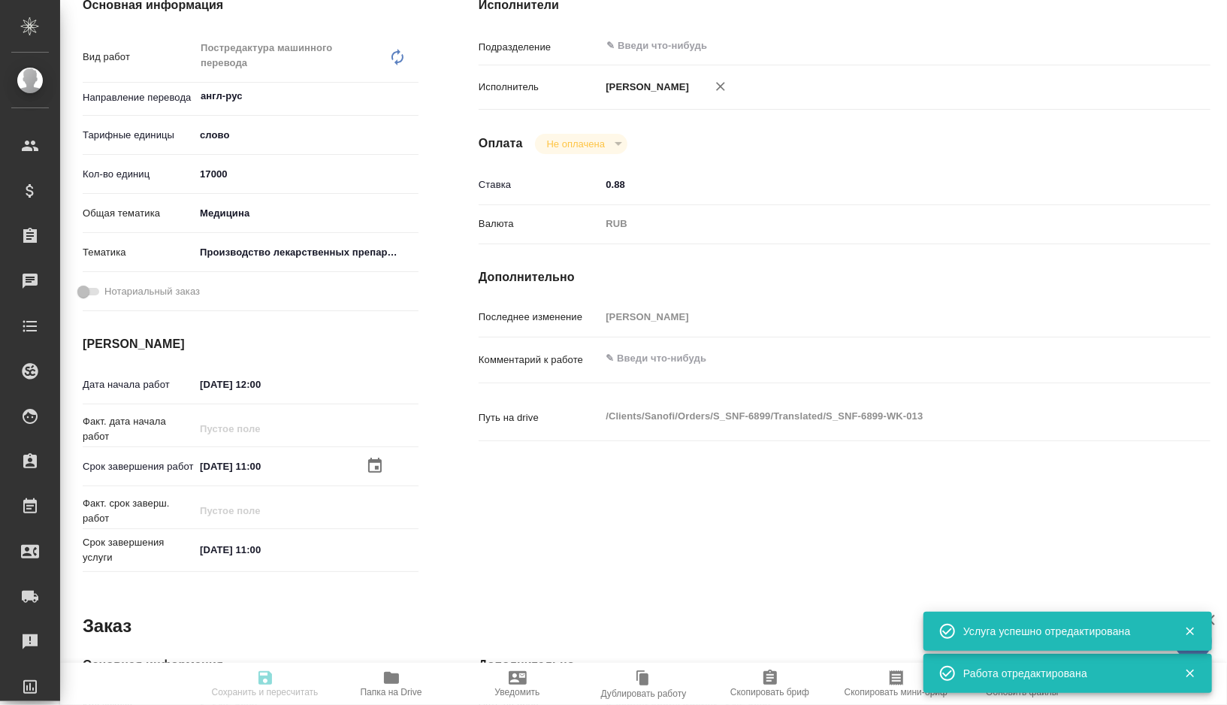
type input "Business Translation 2.0"
type input "Постредактура машинного перевода, Корректура"
type input "Сайдашева Диляра"
type input "Арсеньева Вера"
type input "/Clients/Sanofi/Orders/S_SNF-6899"
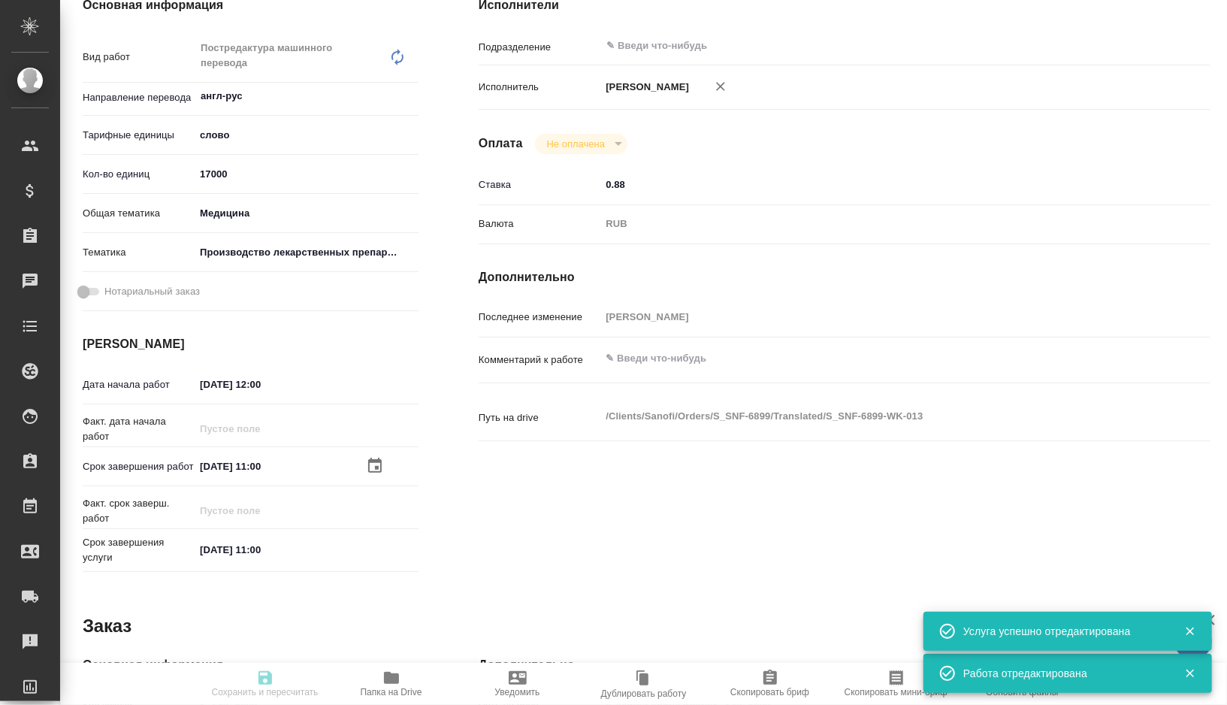
type textarea "x"
type textarea "ivacaftor SDD - ивакафтор, высушенная распылением дисперсия tezacaftor SDD - те…"
type textarea "x"
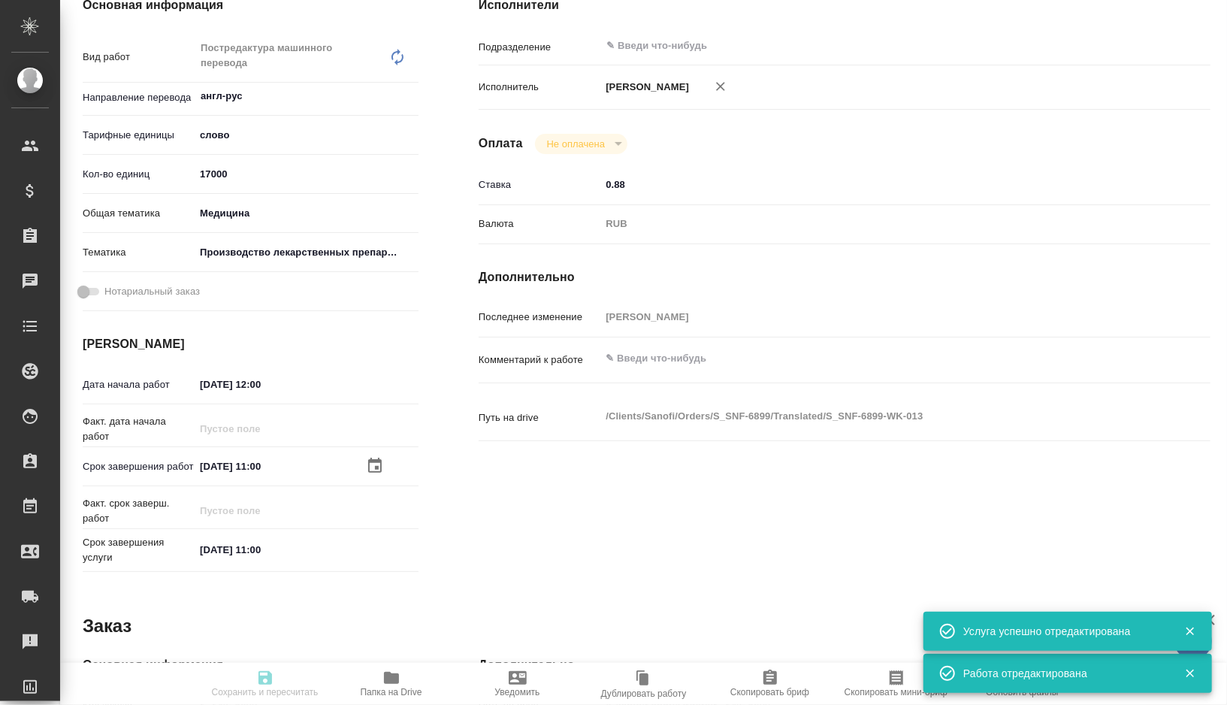
type textarea "x"
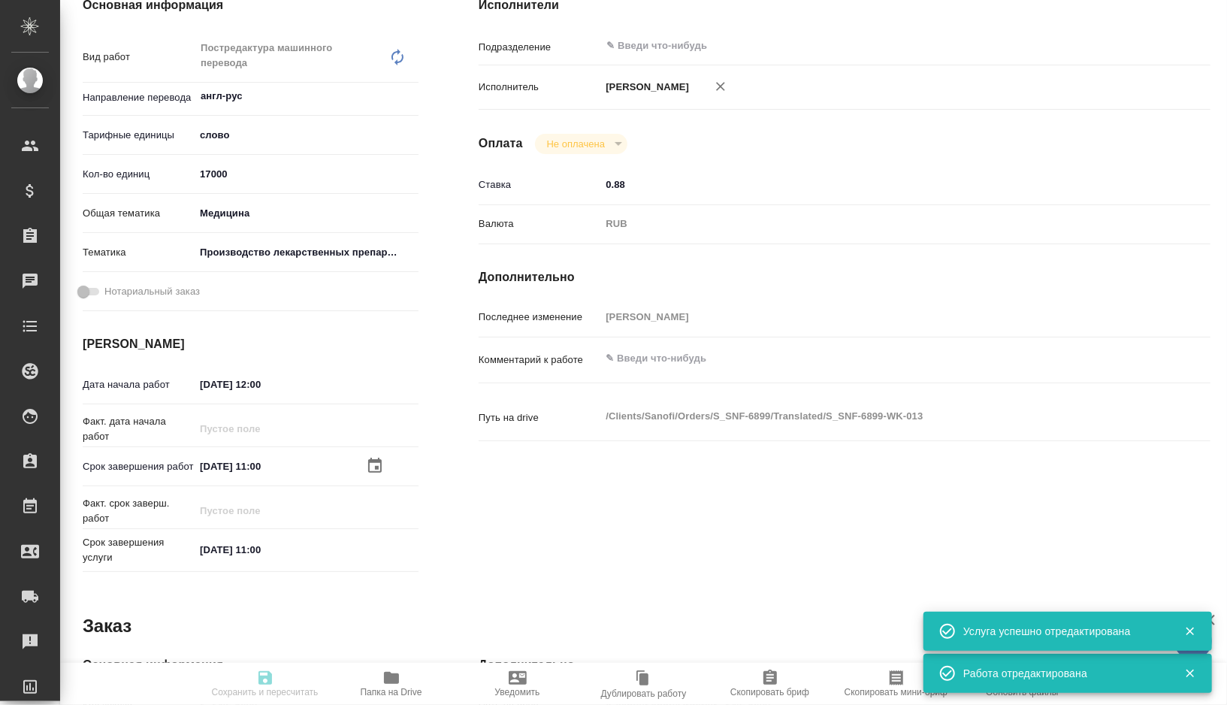
type textarea "x"
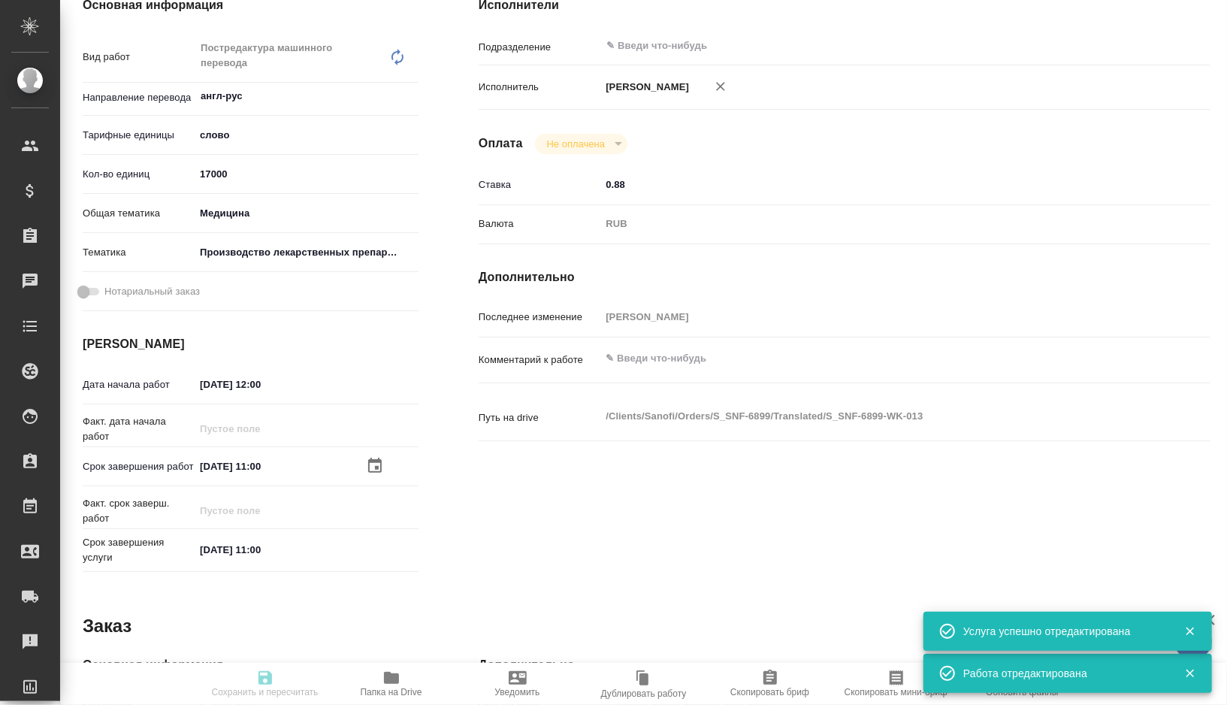
type textarea "x"
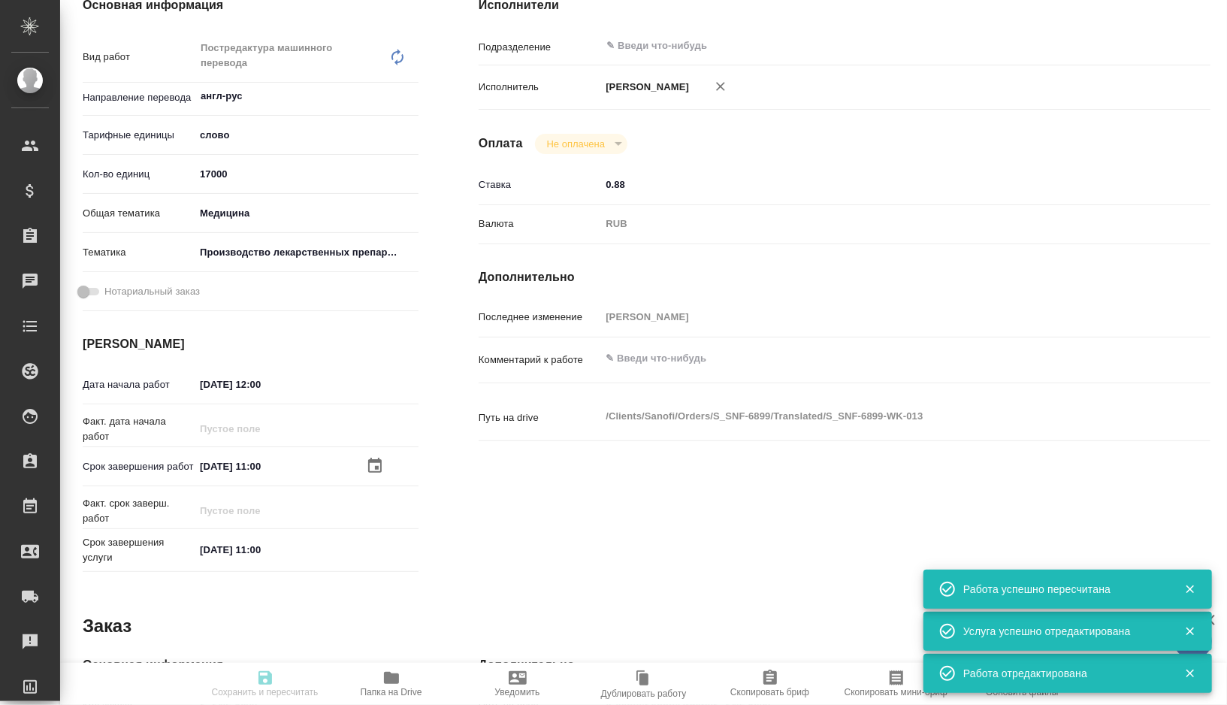
type textarea "x"
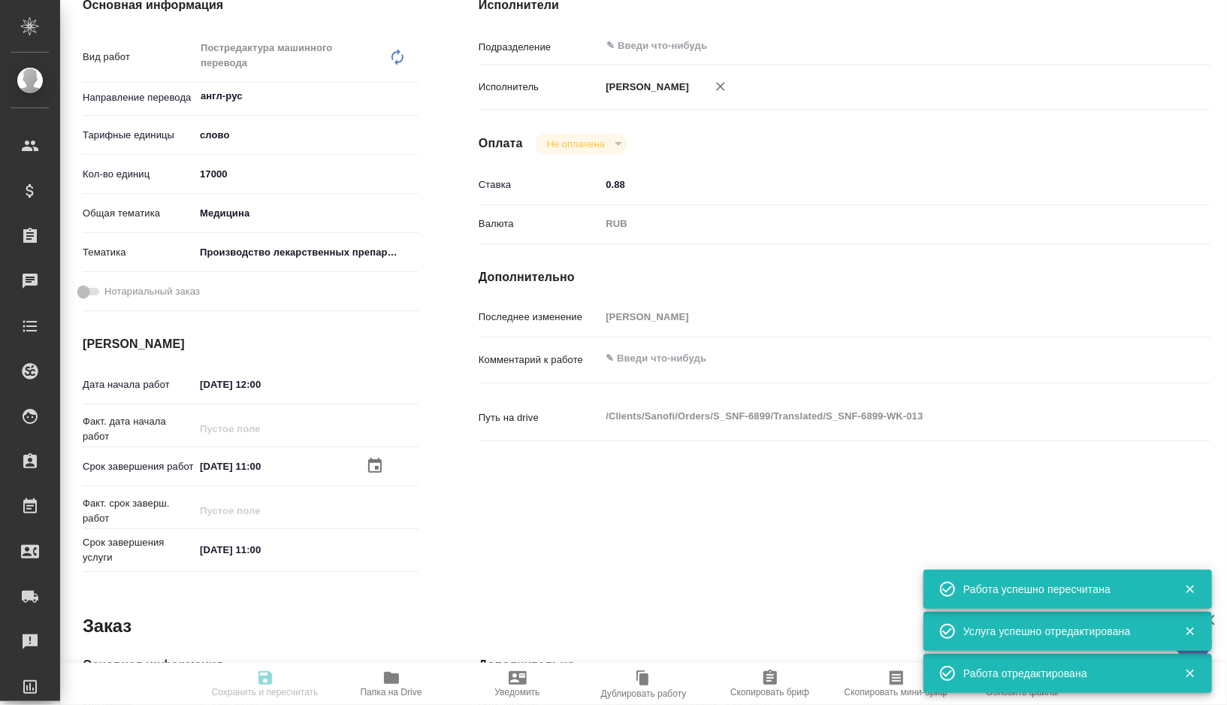
type input "readyForWork"
type textarea "Постредактура машинного перевода"
type textarea "x"
type input "англ-рус"
type input "5a8b1489cc6b4906c91bfd90"
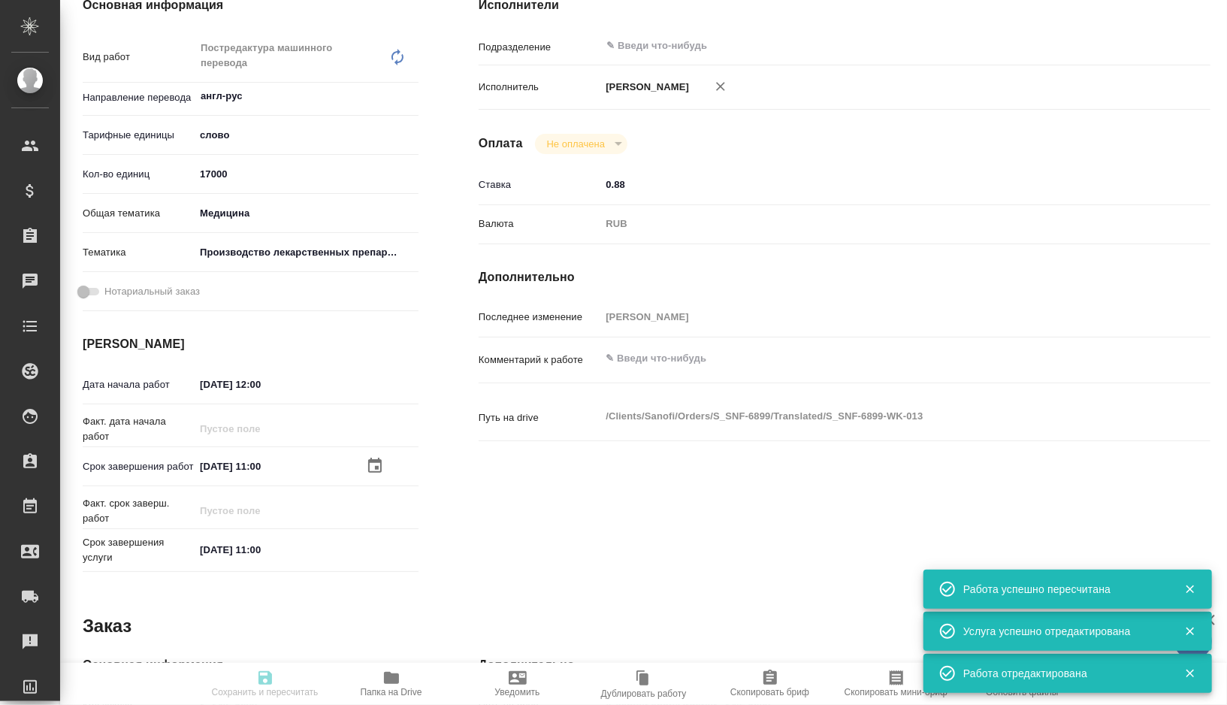
type input "17000"
type input "med"
type input "614982fec5ecbb70f805293f"
type input "22.09.2025 12:00"
type input "01.10.2025 11:00"
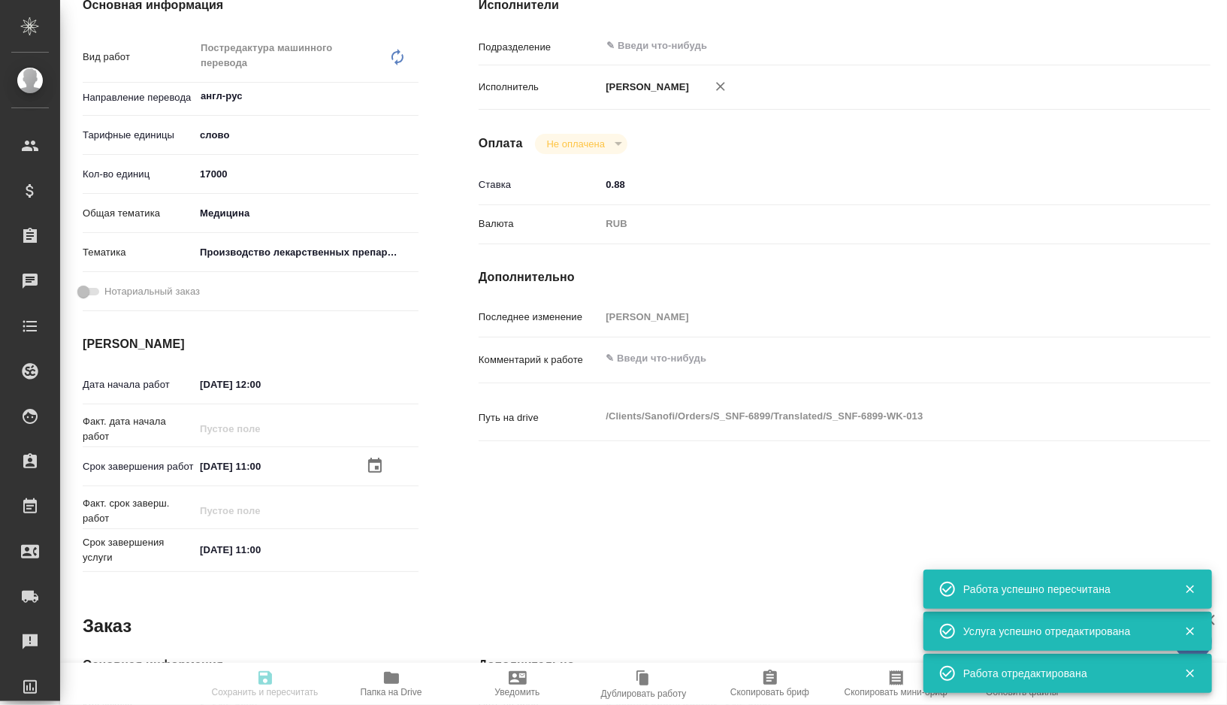
type input "01.10.2025 11:00"
type input "notPayed"
type input "0.88"
type input "RUB"
type input "Горшкова Валентина"
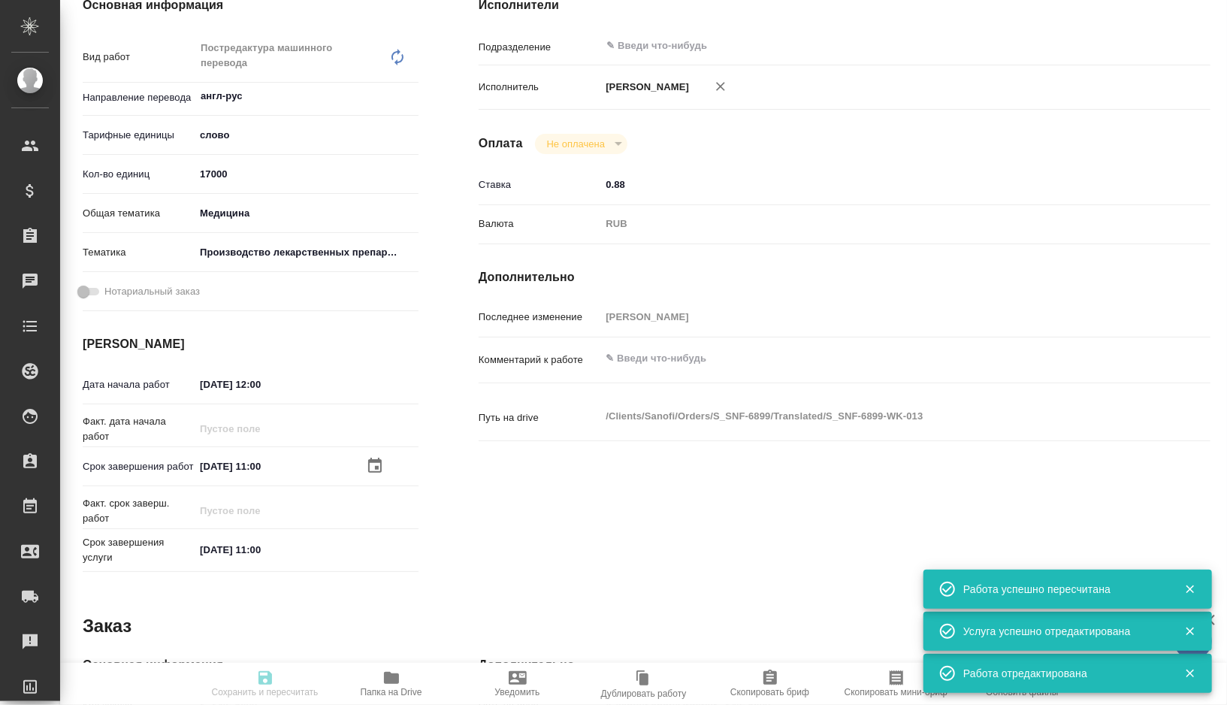
type textarea "x"
type textarea "/Clients/Sanofi/Orders/S_SNF-6899/Translated/S_SNF-6899-WK-013"
type textarea "x"
type input "S_SNF-6899"
type input "E005860250"
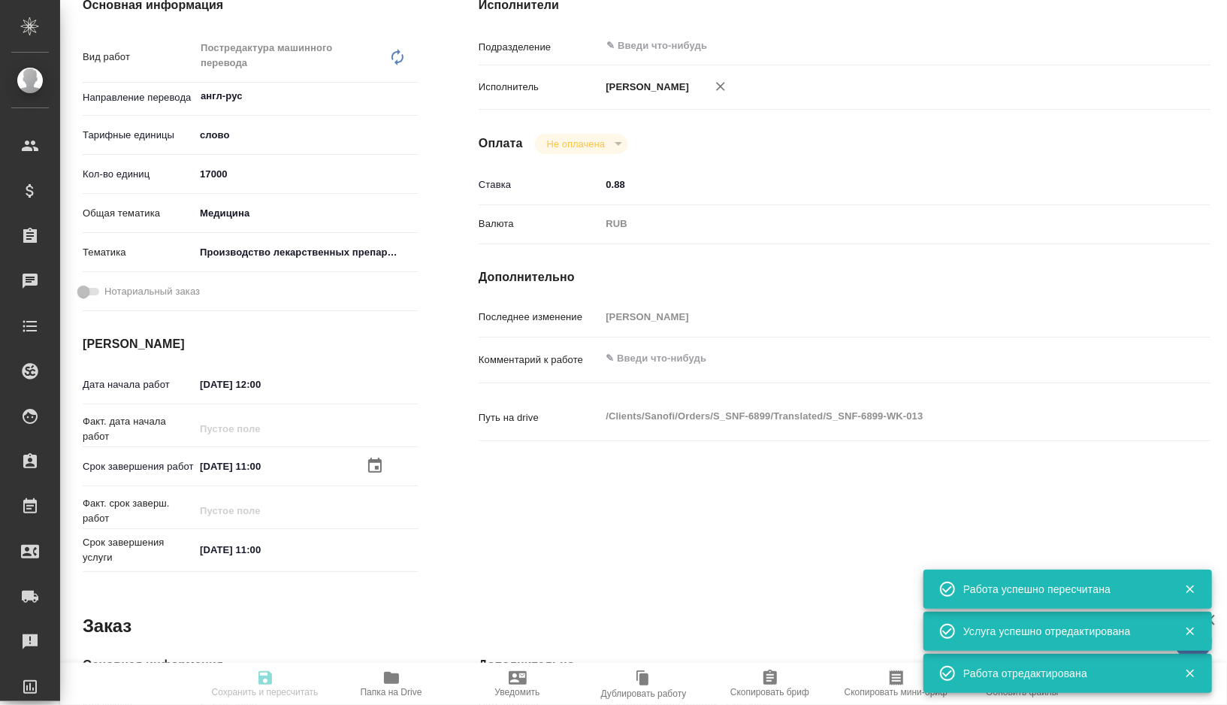
type input "Business Translation 2.0"
type input "Постредактура машинного перевода, Корректура"
type input "Сайдашева Диляра"
type input "Арсеньева Вера"
type input "/Clients/Sanofi/Orders/S_SNF-6899"
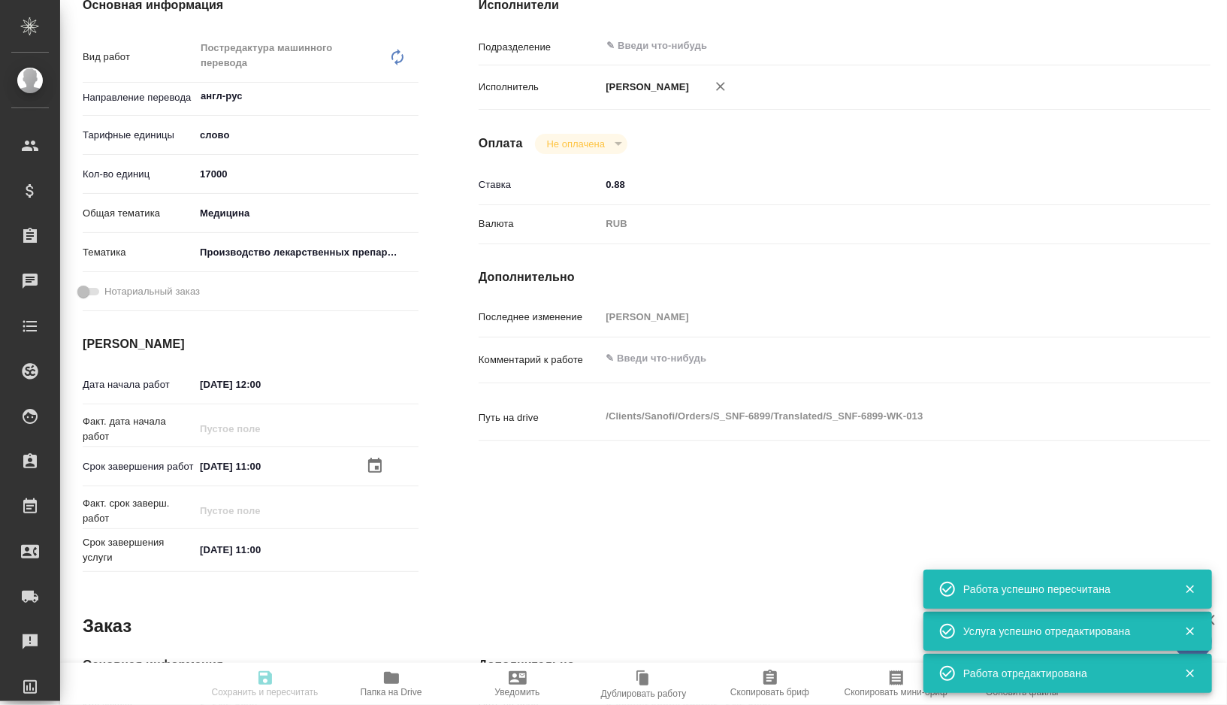
type textarea "x"
type textarea "ivacaftor SDD - ивакафтор, высушенная распылением дисперсия tezacaftor SDD - те…"
type textarea "x"
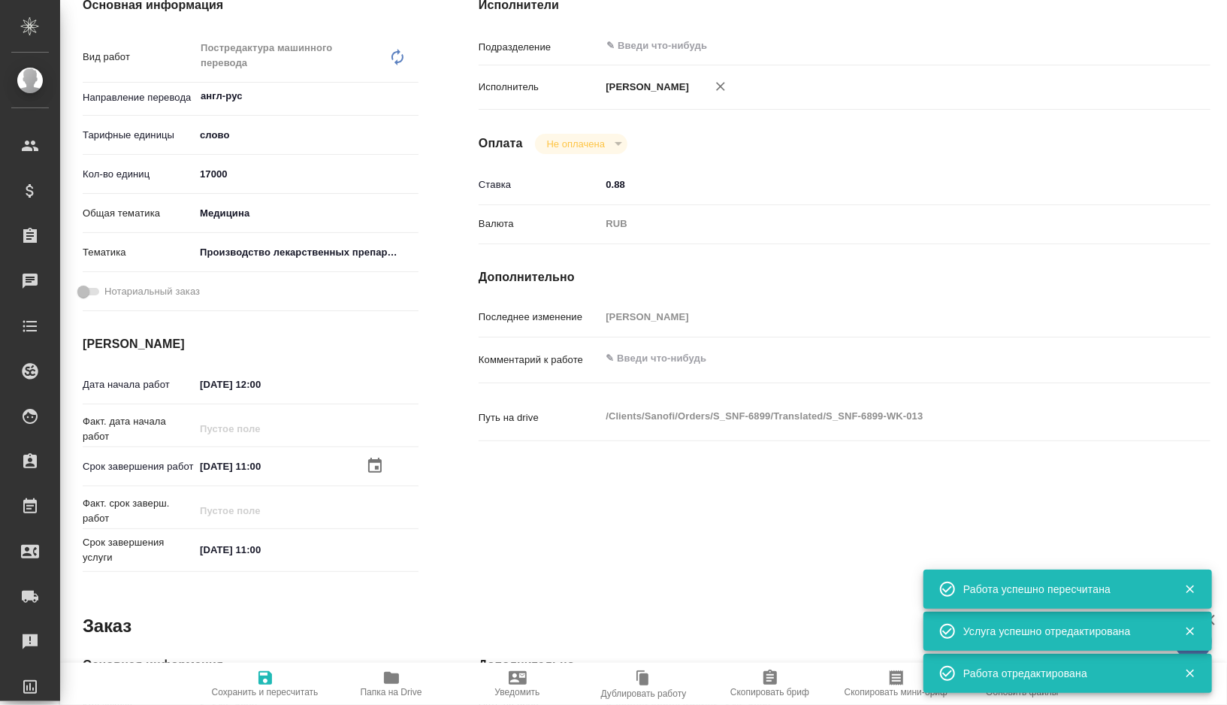
type textarea "x"
